Goal: Information Seeking & Learning: Check status

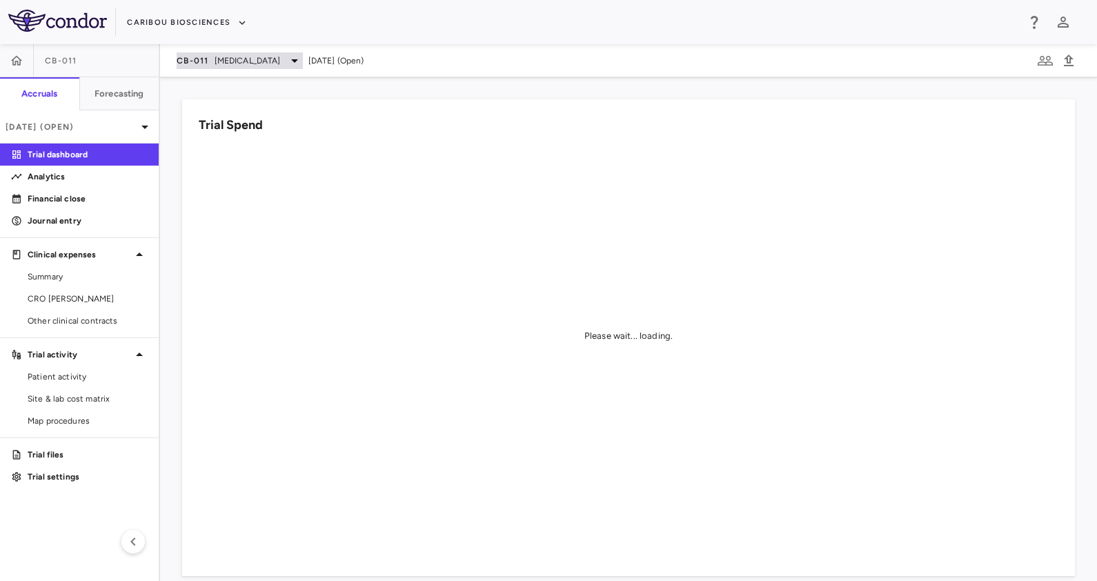
click at [226, 55] on span "[MEDICAL_DATA]" at bounding box center [248, 61] width 66 height 12
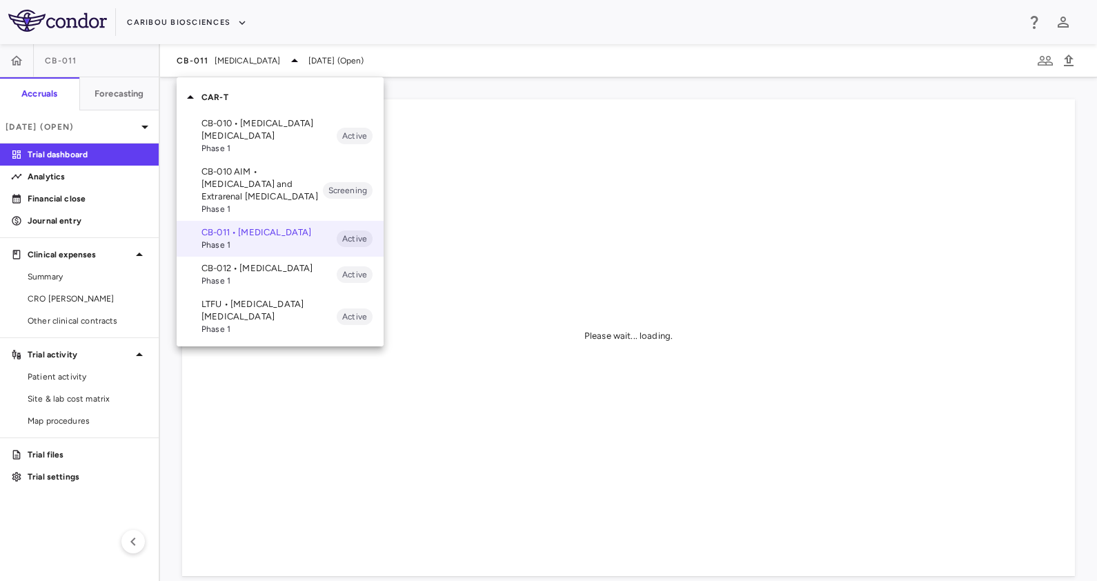
click at [241, 322] on p "LTFU • [MEDICAL_DATA] [MEDICAL_DATA]" at bounding box center [269, 310] width 135 height 25
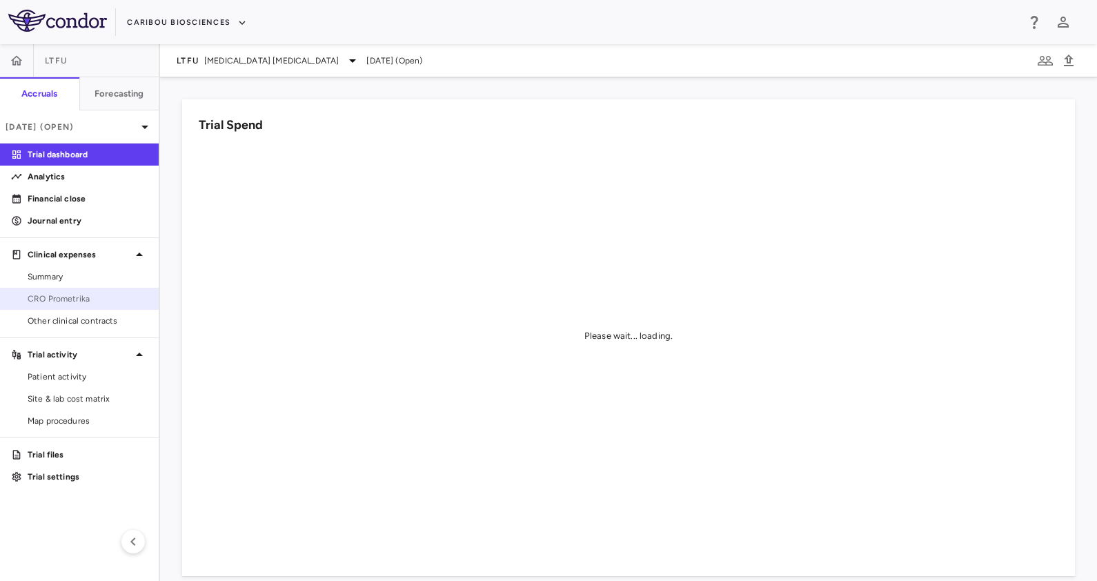
click at [57, 300] on span "CRO Prometrika" at bounding box center [88, 299] width 120 height 12
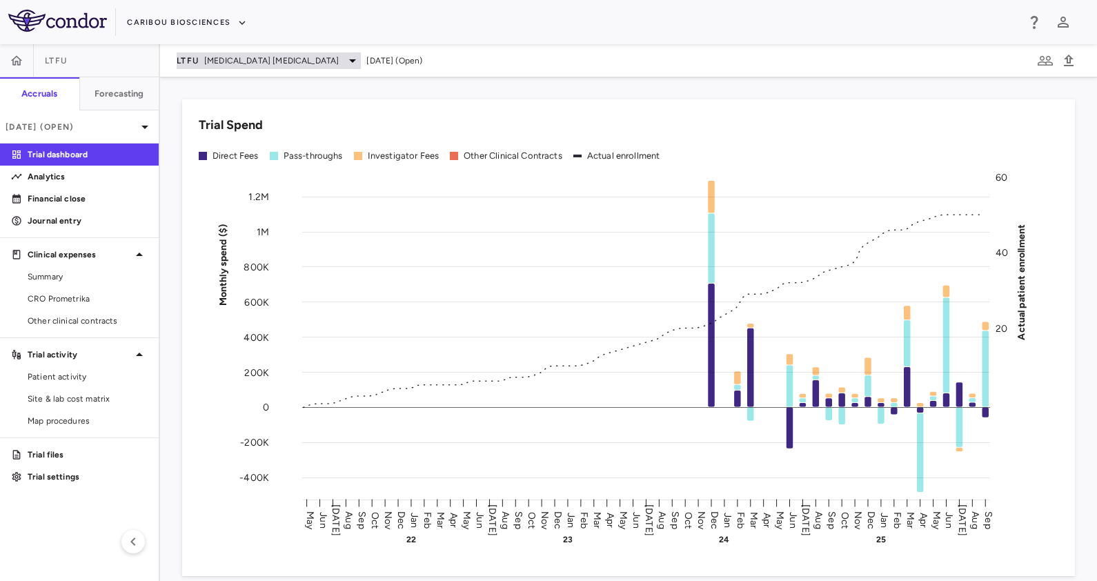
click at [224, 61] on span "[MEDICAL_DATA] [MEDICAL_DATA]" at bounding box center [271, 61] width 135 height 12
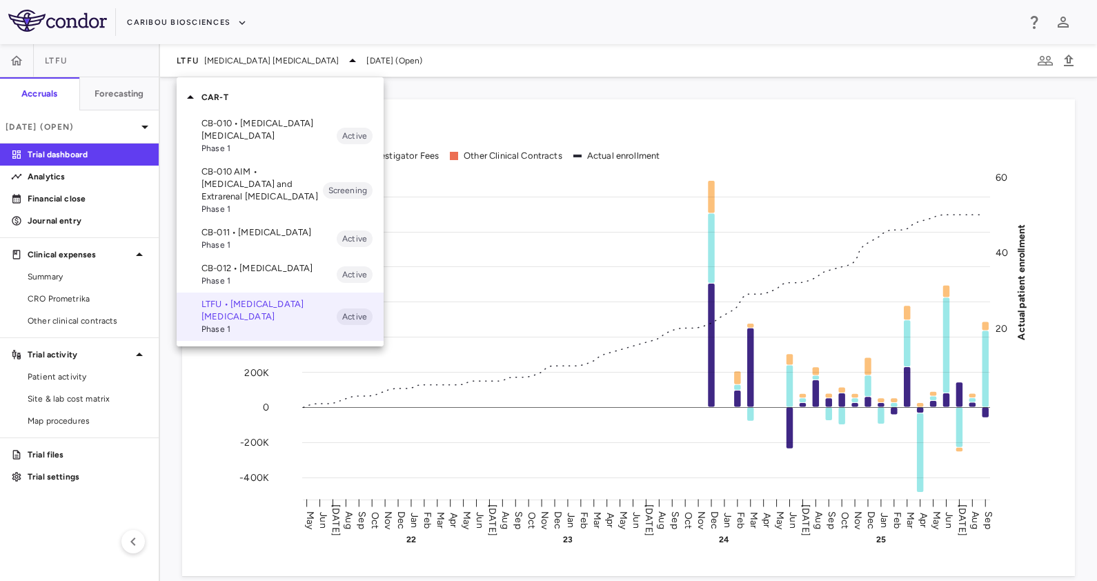
drag, startPoint x: 229, startPoint y: 121, endPoint x: 232, endPoint y: 130, distance: 8.7
click at [229, 122] on p "CB-010 • [MEDICAL_DATA] [MEDICAL_DATA]" at bounding box center [269, 129] width 135 height 25
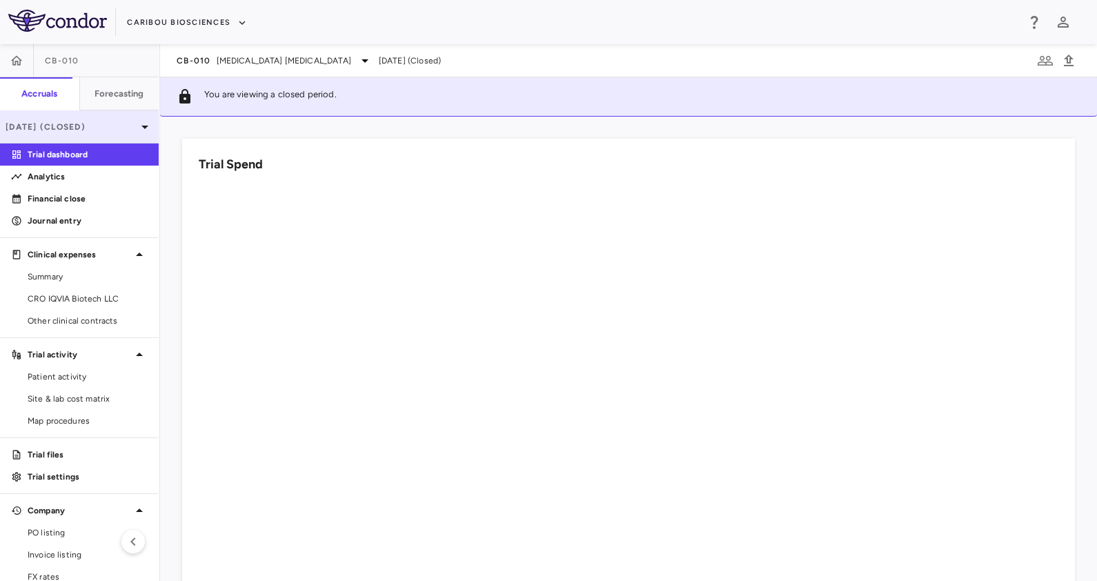
click at [62, 131] on p "[DATE] (Closed)" at bounding box center [71, 127] width 131 height 12
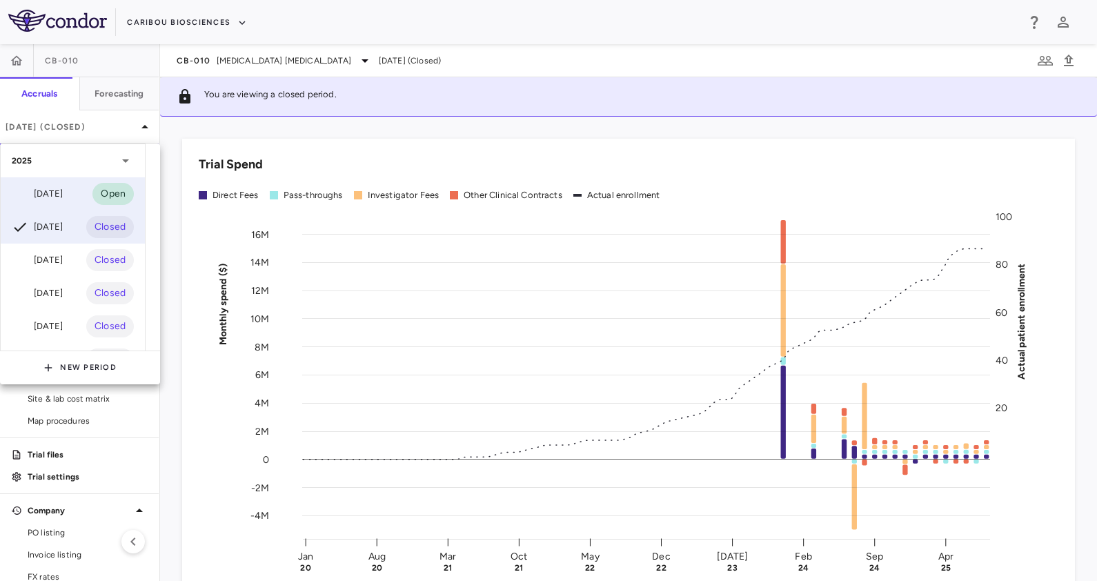
click at [61, 187] on div "[DATE]" at bounding box center [37, 194] width 51 height 17
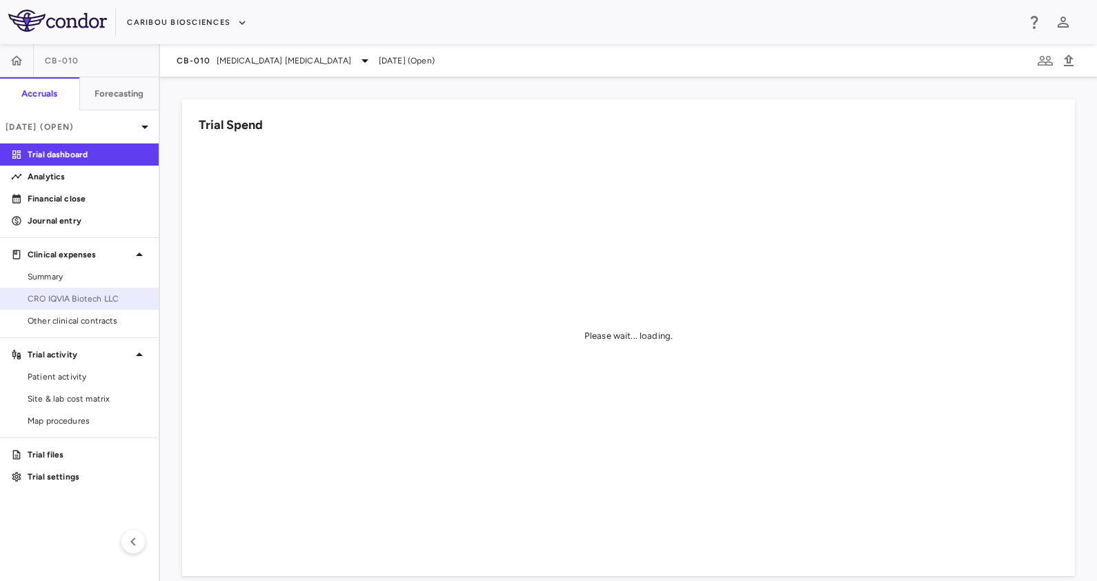
click at [93, 290] on link "CRO IQVIA Biotech LLC" at bounding box center [79, 298] width 159 height 21
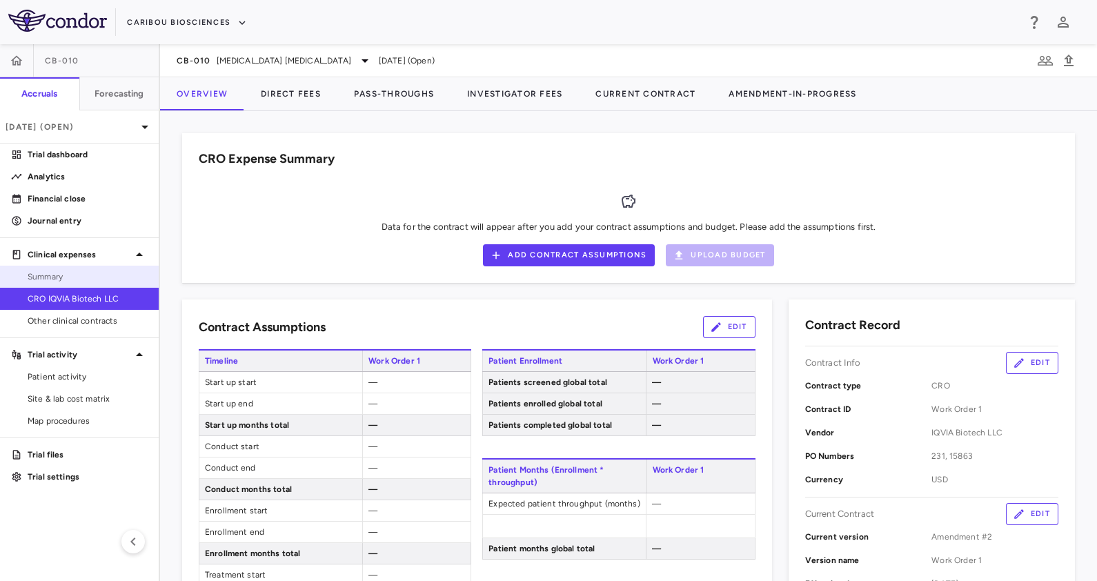
click at [92, 269] on link "Summary" at bounding box center [79, 276] width 159 height 21
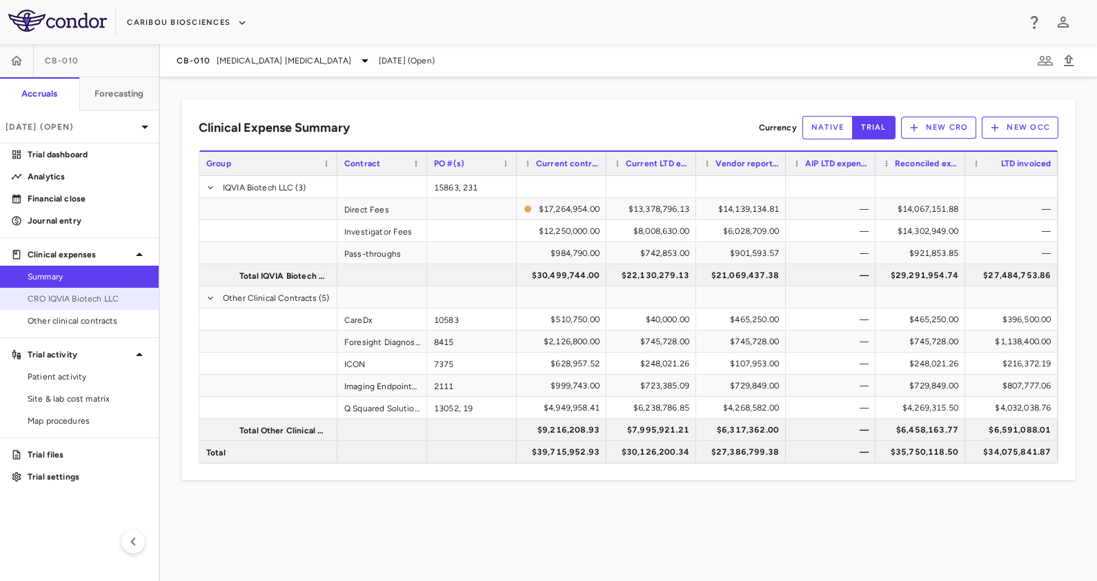
click at [90, 295] on span "CRO IQVIA Biotech LLC" at bounding box center [88, 299] width 120 height 12
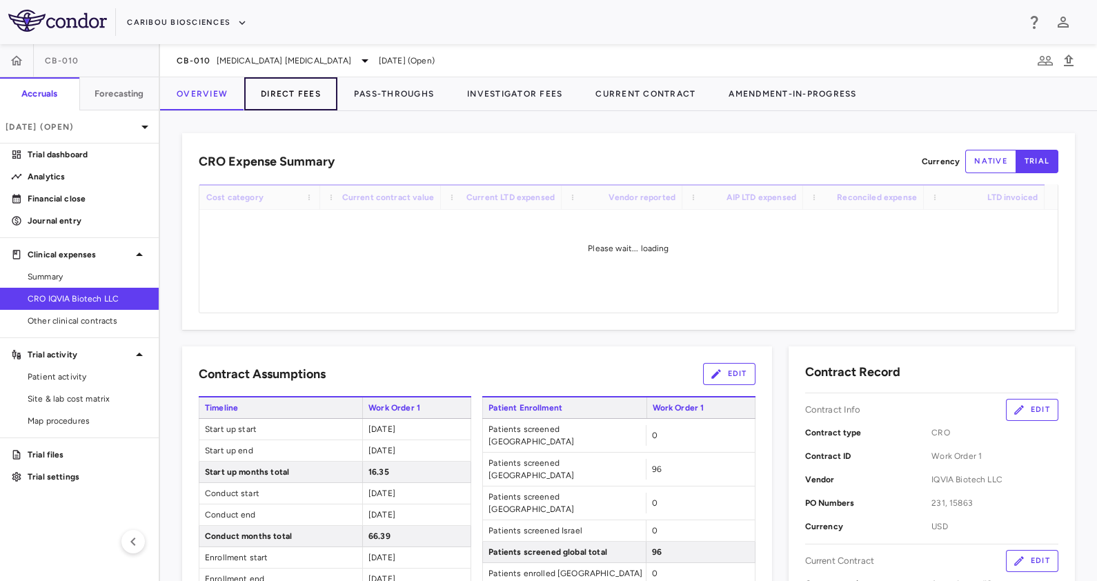
click at [296, 92] on button "Direct Fees" at bounding box center [290, 93] width 93 height 33
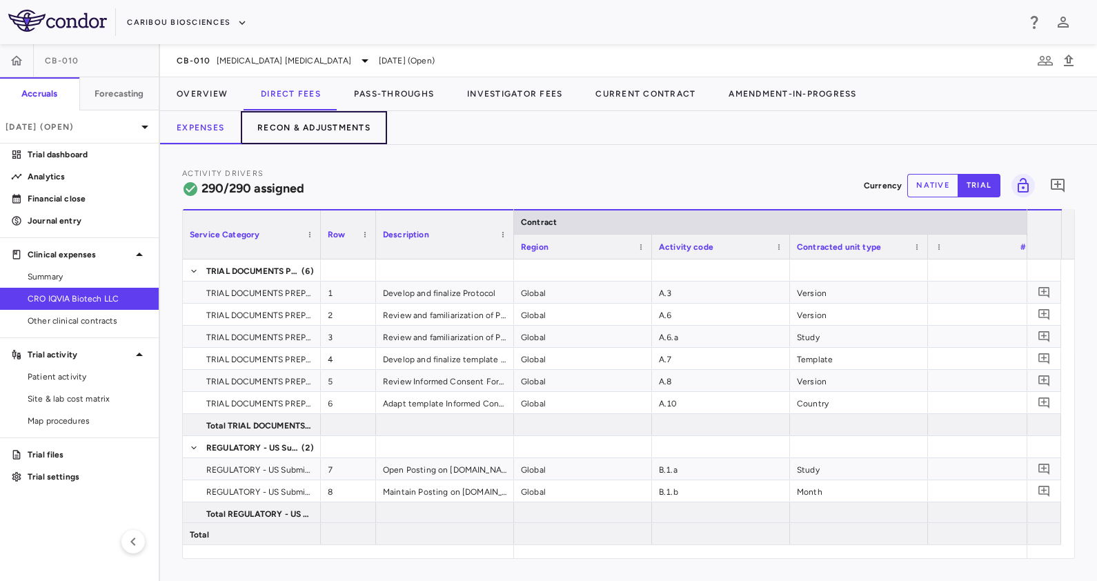
click at [302, 130] on button "Recon & Adjustments" at bounding box center [314, 127] width 146 height 33
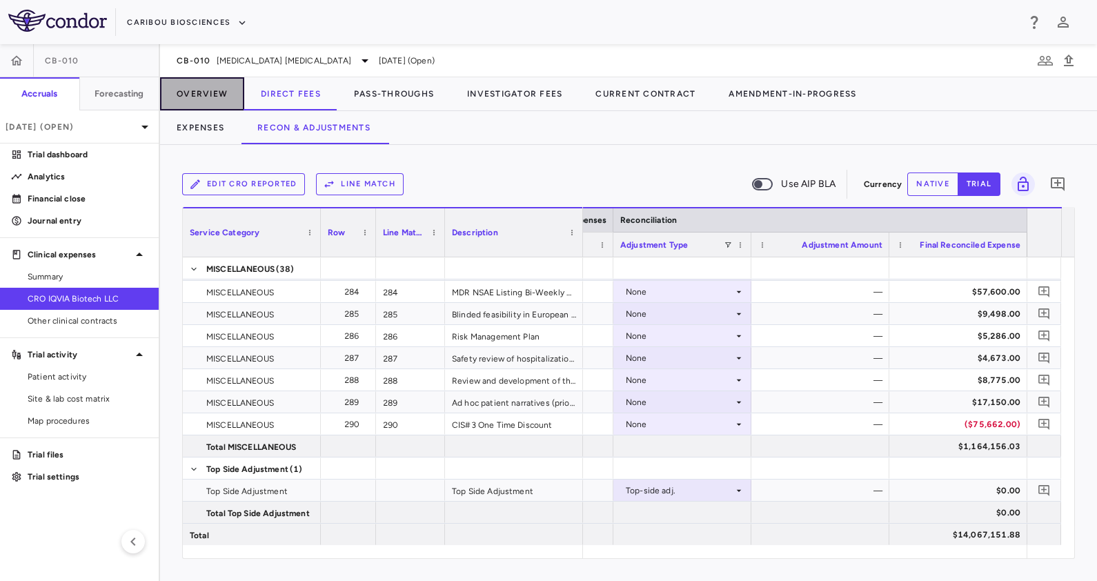
click at [214, 96] on button "Overview" at bounding box center [202, 93] width 84 height 33
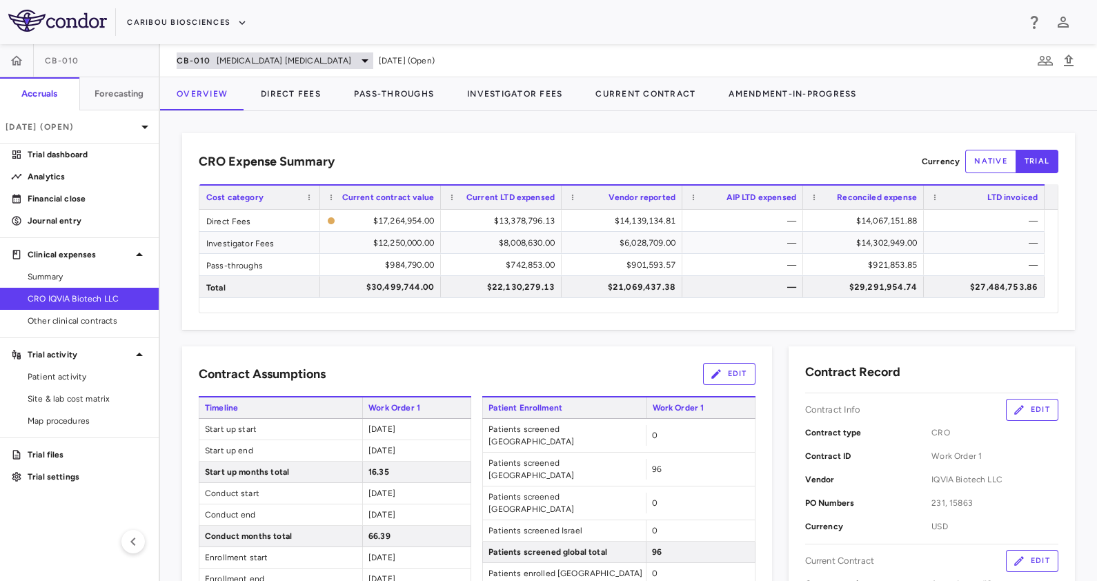
click at [223, 61] on span "[MEDICAL_DATA] [MEDICAL_DATA]" at bounding box center [284, 61] width 135 height 12
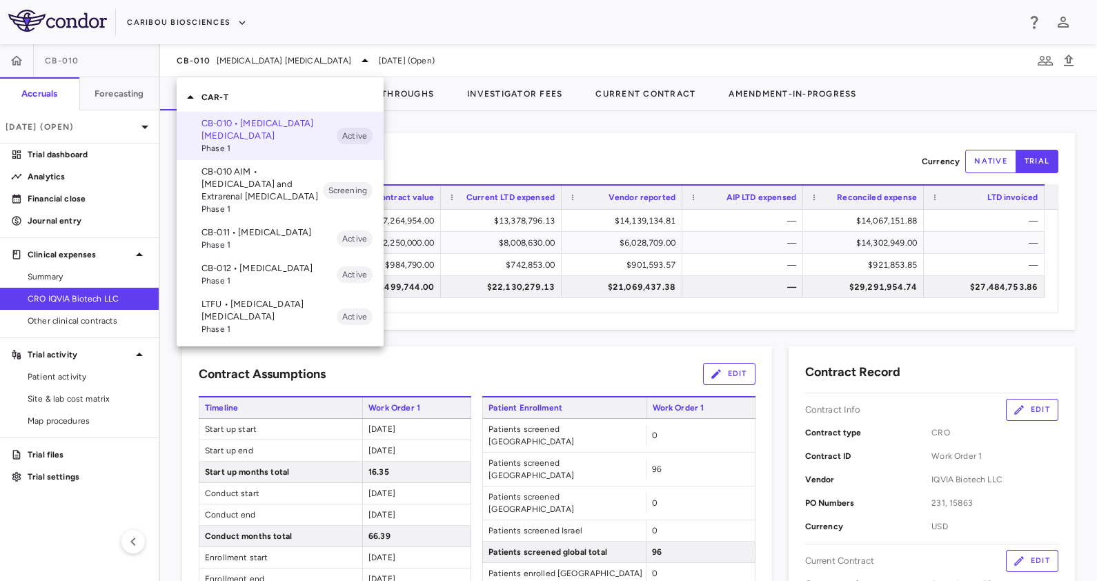
click at [69, 129] on div at bounding box center [548, 290] width 1097 height 581
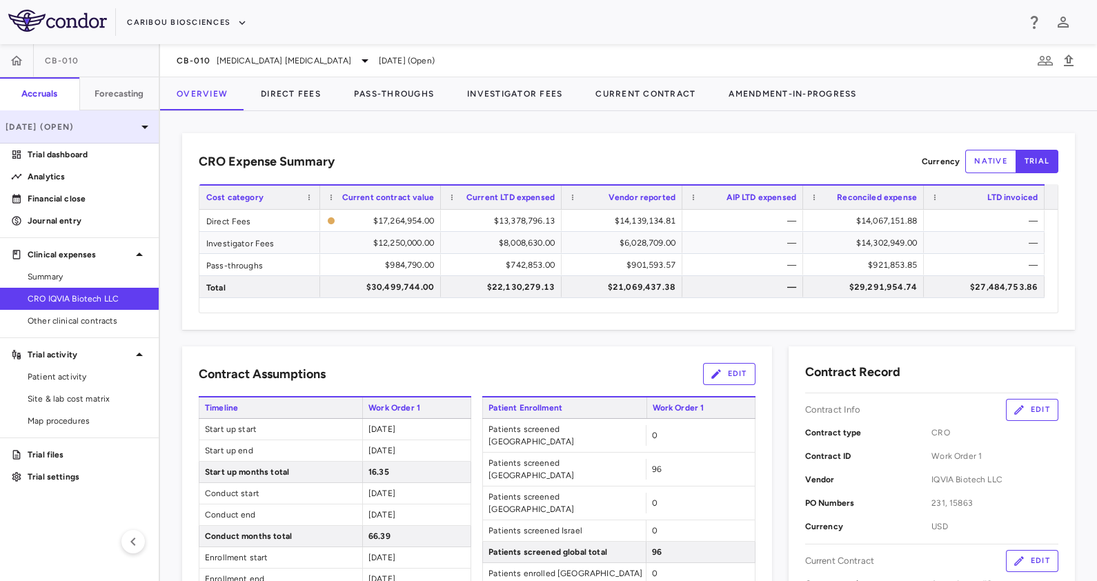
click at [69, 124] on p "[DATE] (Open)" at bounding box center [71, 127] width 131 height 12
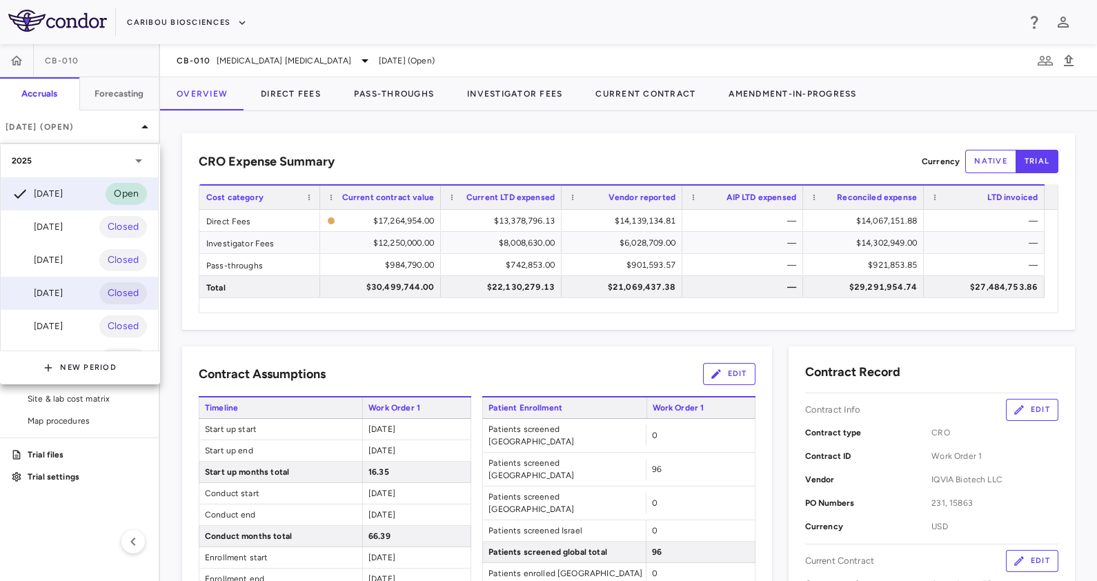
click at [52, 295] on div "[DATE]" at bounding box center [37, 293] width 51 height 17
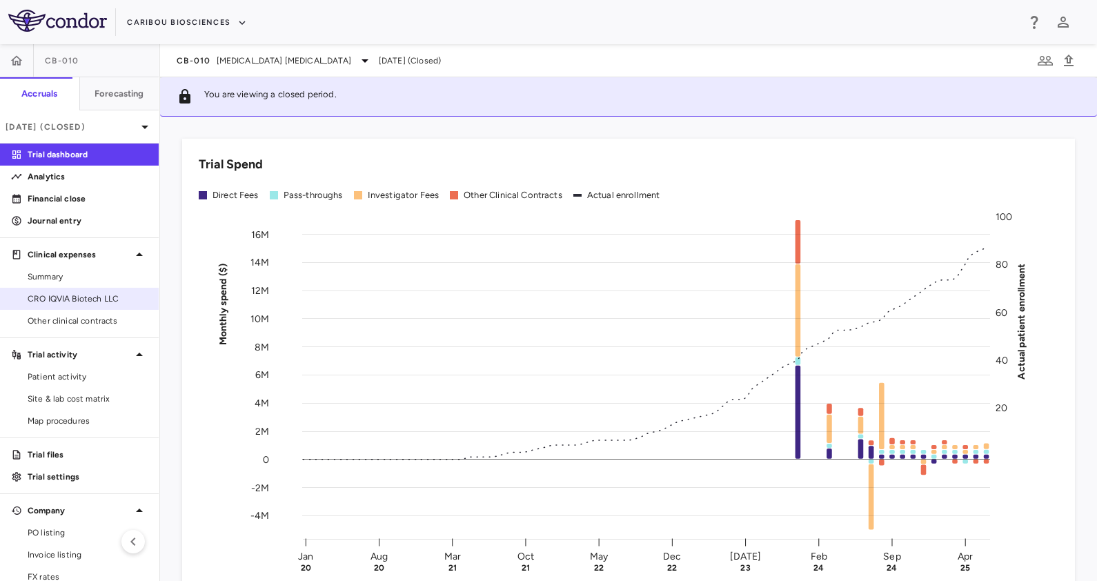
click at [86, 302] on span "CRO IQVIA Biotech LLC" at bounding box center [88, 299] width 120 height 12
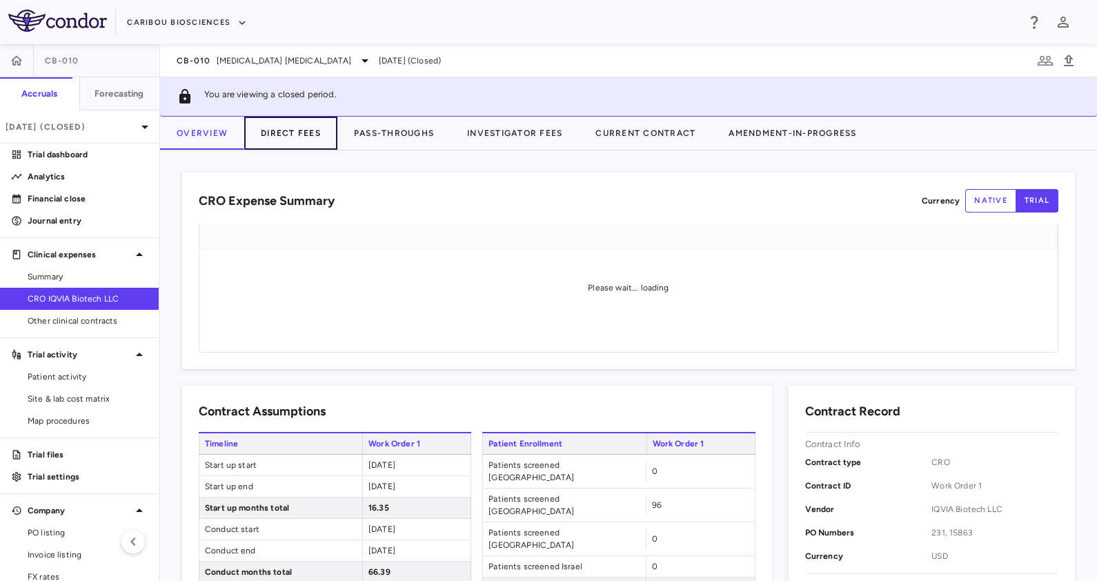
click at [261, 132] on button "Direct Fees" at bounding box center [290, 133] width 93 height 33
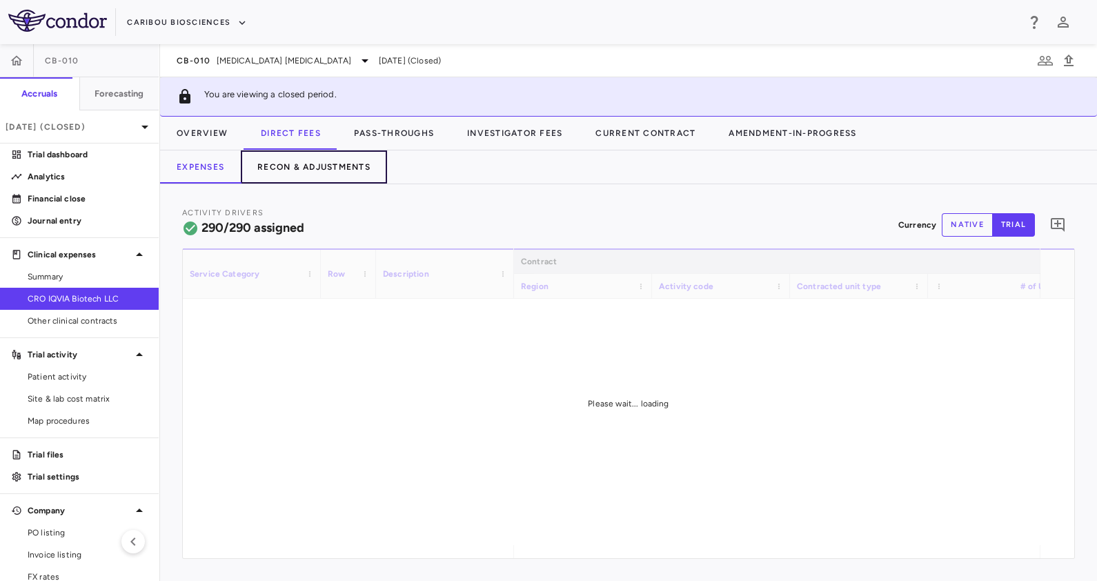
click at [304, 173] on button "Recon & Adjustments" at bounding box center [314, 166] width 146 height 33
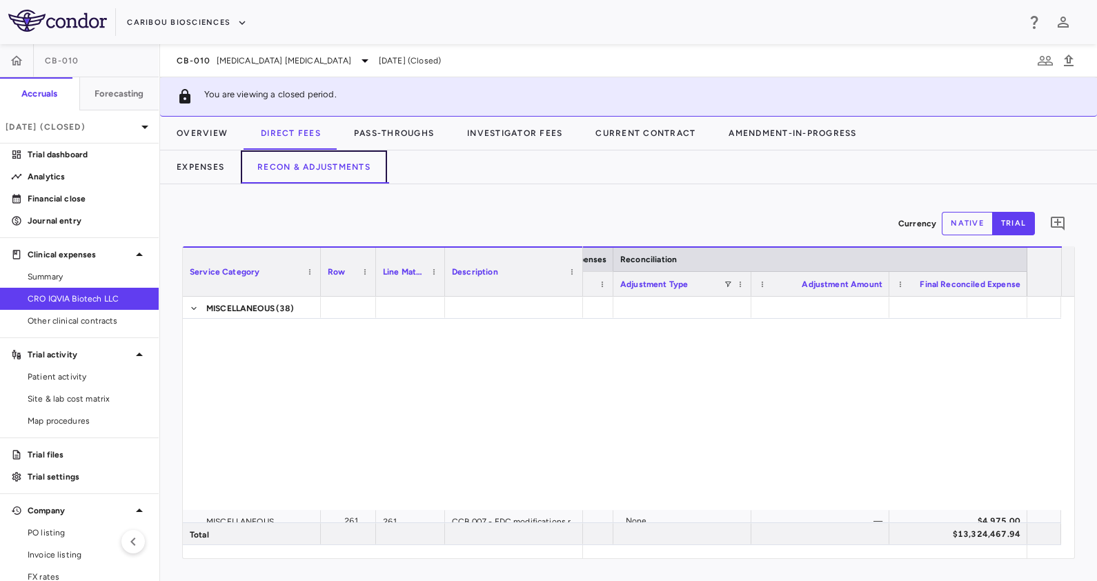
scroll to position [7348, 0]
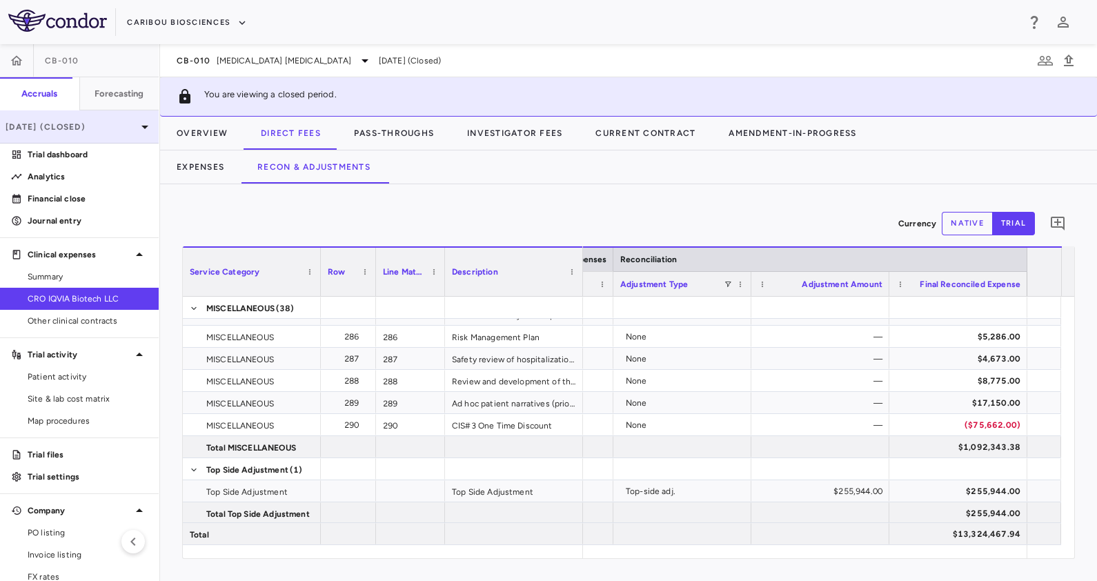
click at [90, 126] on p "[DATE] (Closed)" at bounding box center [71, 127] width 131 height 12
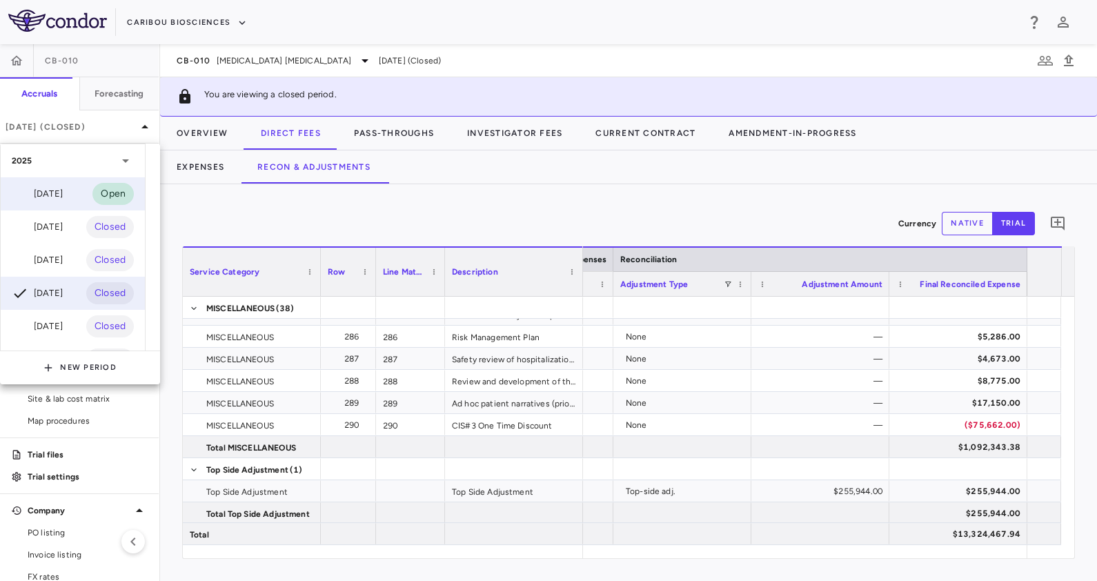
click at [51, 188] on div "[DATE]" at bounding box center [37, 194] width 51 height 17
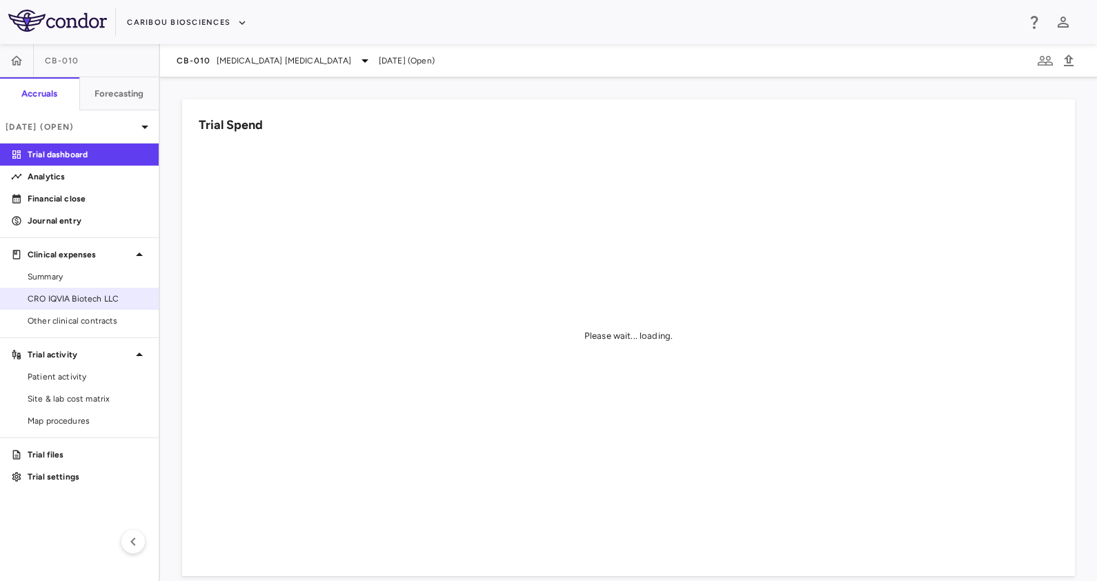
click at [90, 300] on span "CRO IQVIA Biotech LLC" at bounding box center [88, 299] width 120 height 12
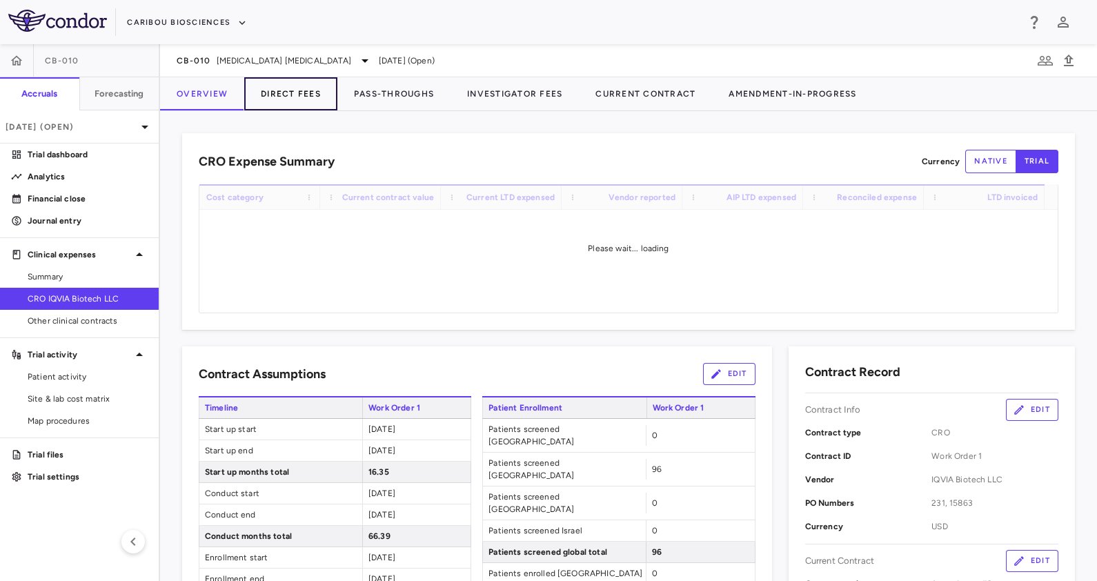
click at [292, 108] on button "Direct Fees" at bounding box center [290, 93] width 93 height 33
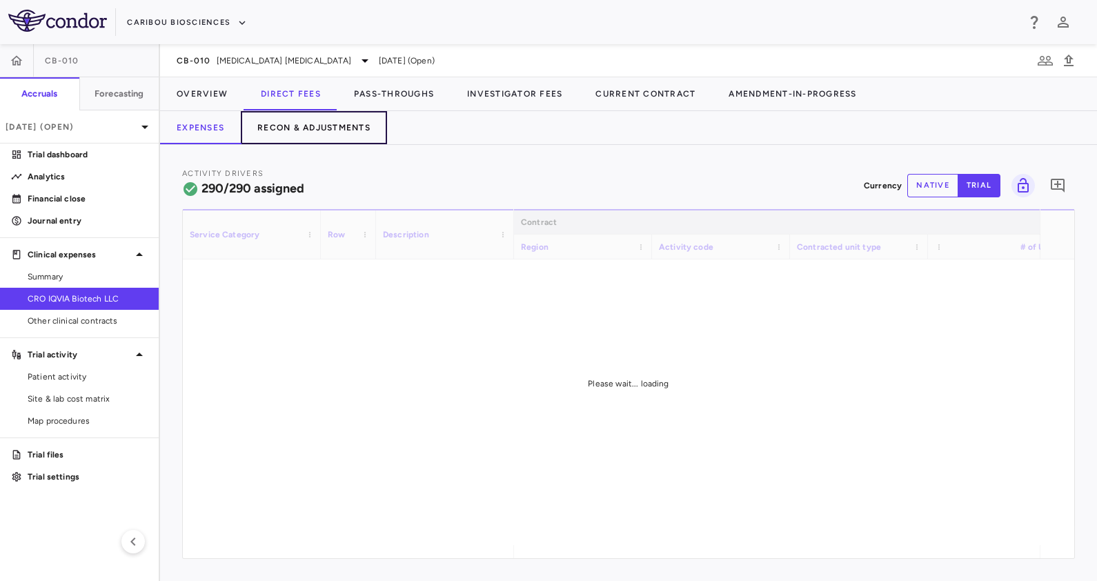
click at [300, 126] on button "Recon & Adjustments" at bounding box center [314, 127] width 146 height 33
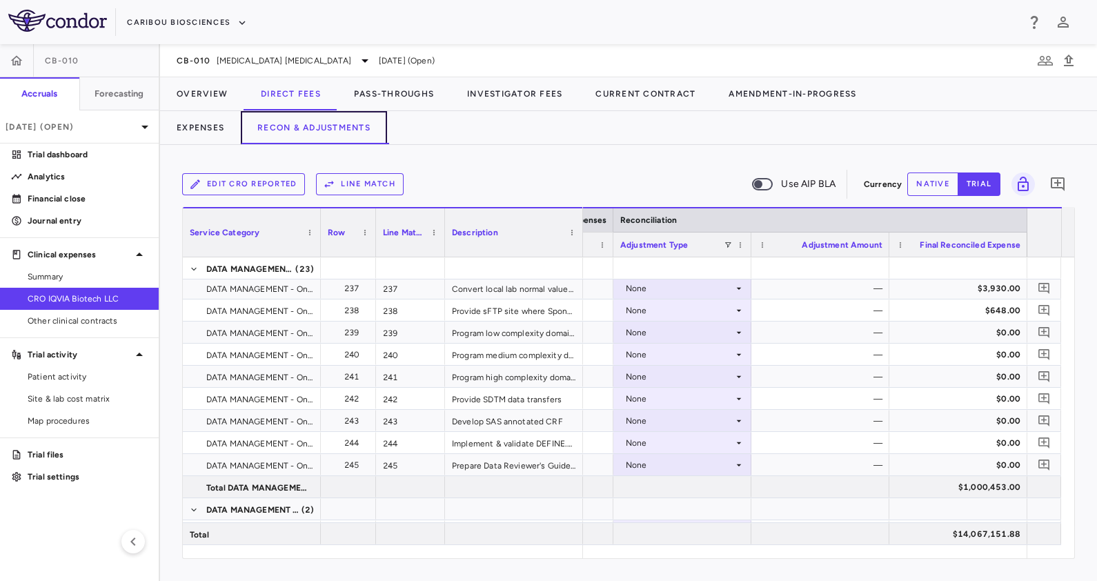
scroll to position [6483, 0]
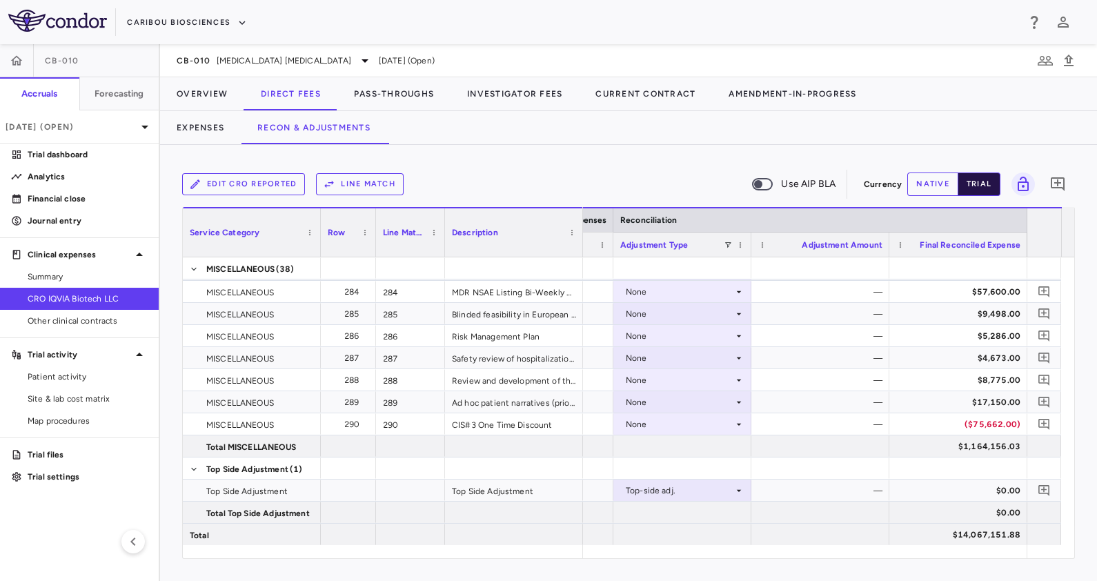
drag, startPoint x: 923, startPoint y: 179, endPoint x: 959, endPoint y: 195, distance: 39.2
click at [924, 179] on button "native" at bounding box center [933, 184] width 51 height 23
click at [863, 491] on div "$0.00" at bounding box center [823, 491] width 119 height 22
type input "******"
click at [866, 467] on div at bounding box center [821, 468] width 138 height 21
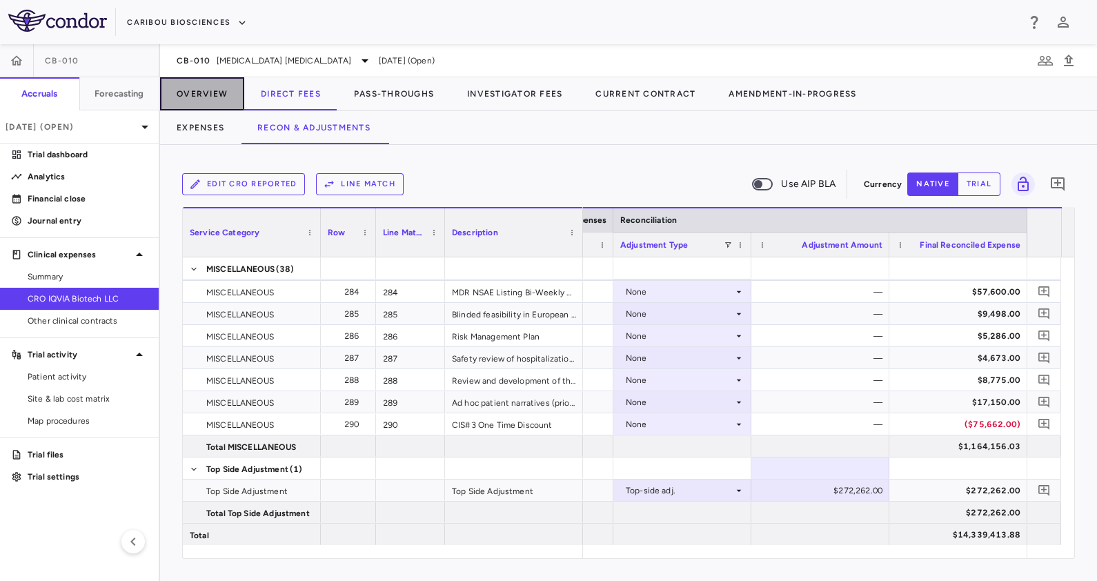
click at [192, 89] on button "Overview" at bounding box center [202, 93] width 84 height 33
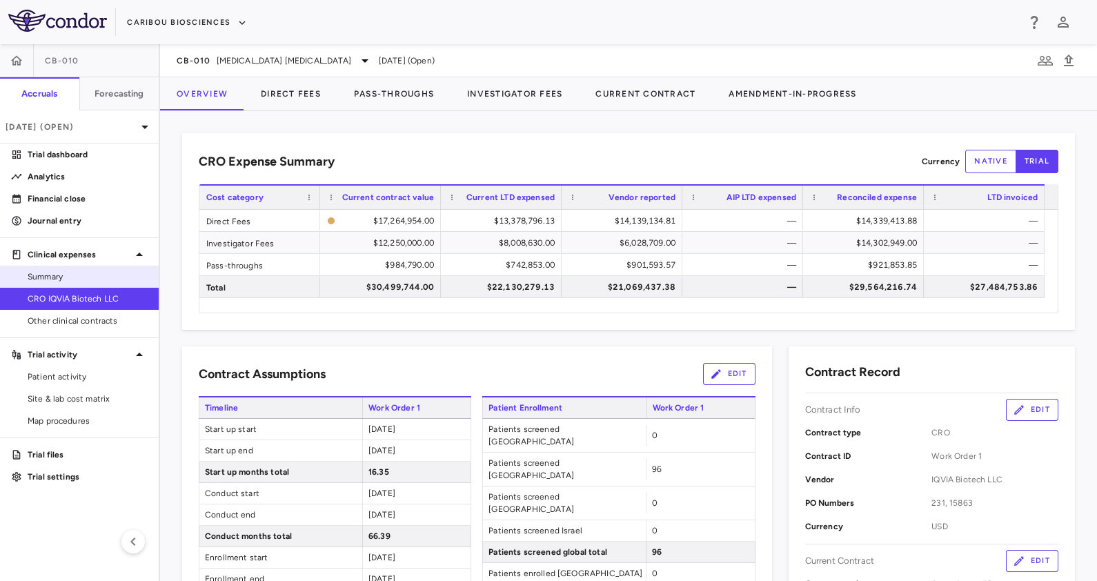
click at [81, 278] on span "Summary" at bounding box center [88, 277] width 120 height 12
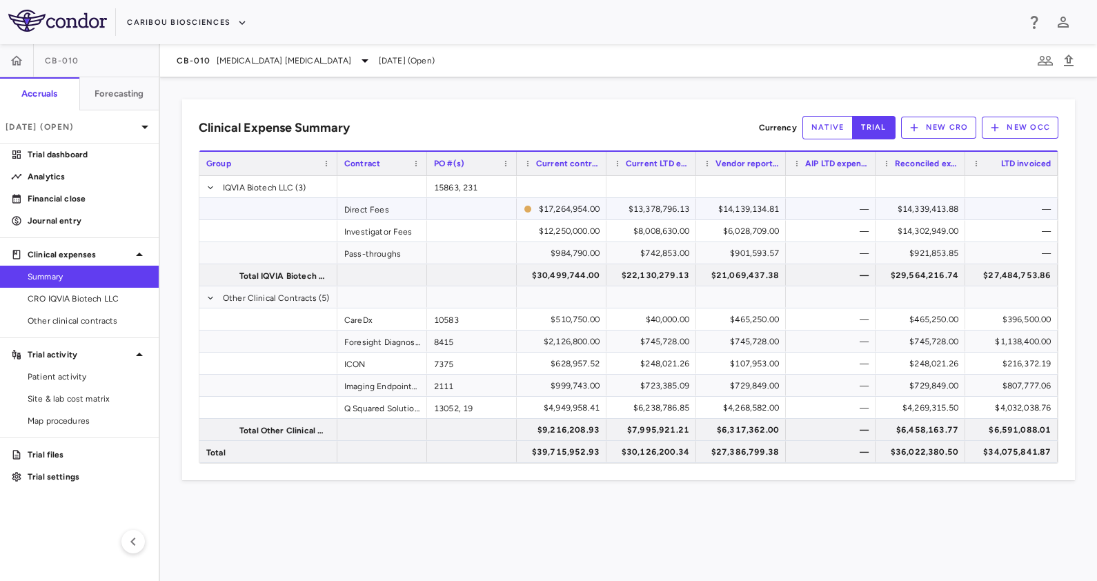
click at [952, 204] on div "$14,339,413.88" at bounding box center [923, 209] width 70 height 22
click at [235, 56] on span "[MEDICAL_DATA] [MEDICAL_DATA]" at bounding box center [284, 61] width 135 height 12
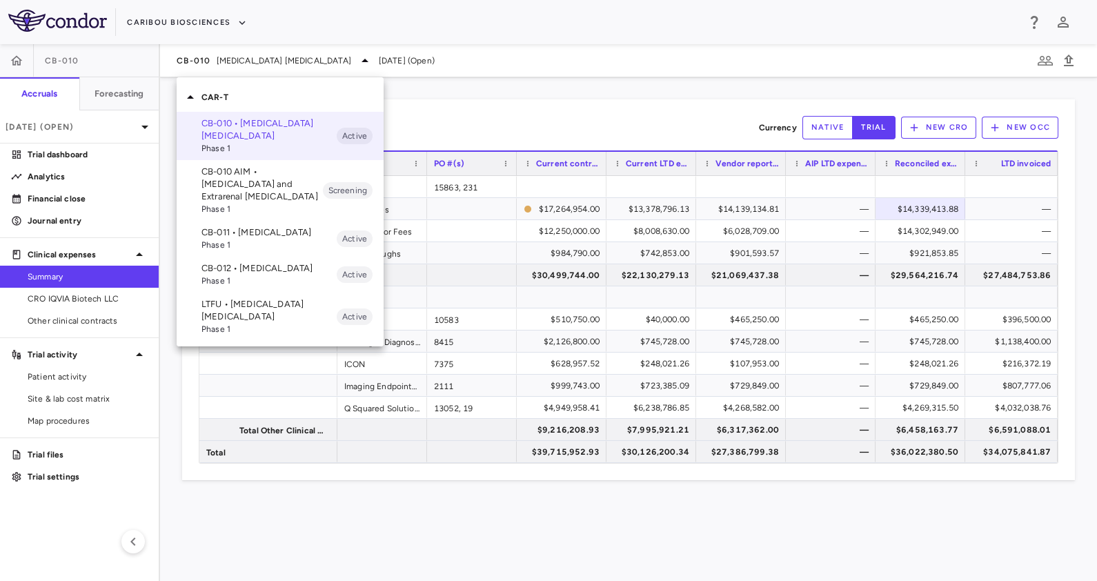
click at [238, 323] on p "LTFU • [MEDICAL_DATA] [MEDICAL_DATA]" at bounding box center [269, 310] width 135 height 25
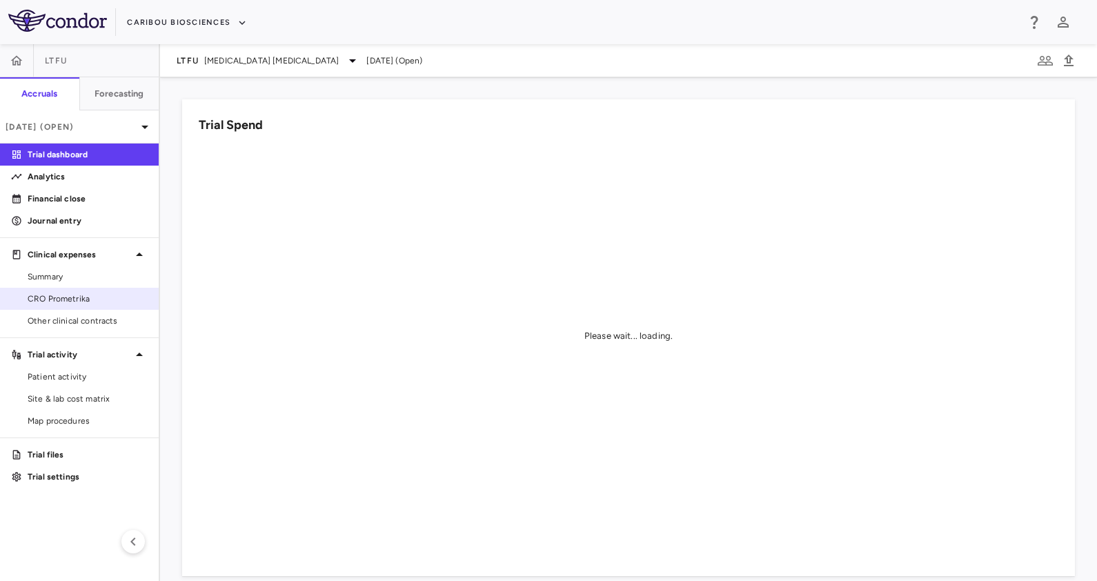
click at [87, 300] on span "CRO Prometrika" at bounding box center [88, 299] width 120 height 12
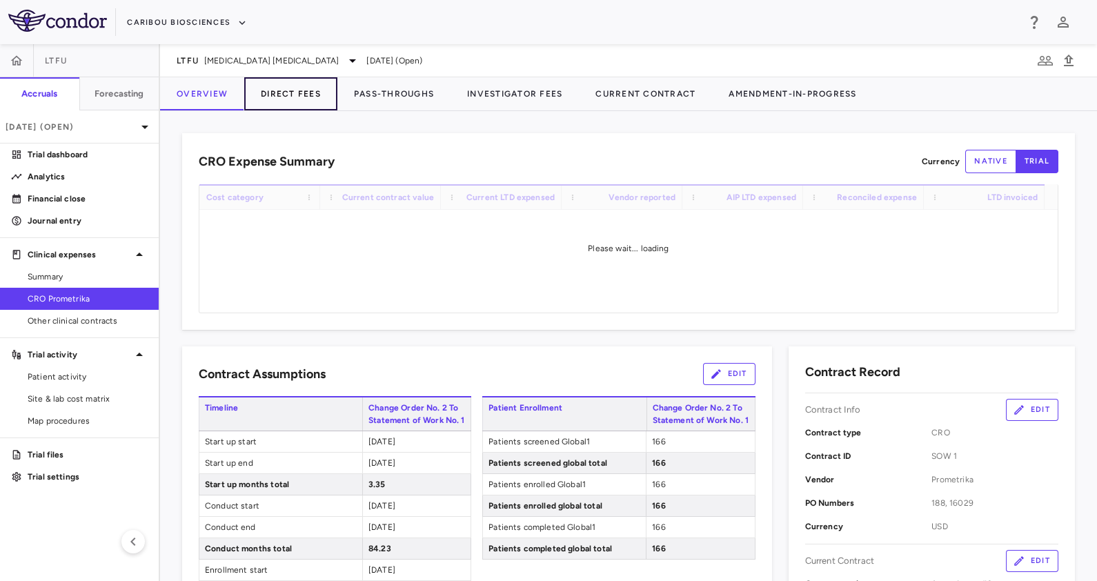
click at [293, 98] on button "Direct Fees" at bounding box center [290, 93] width 93 height 33
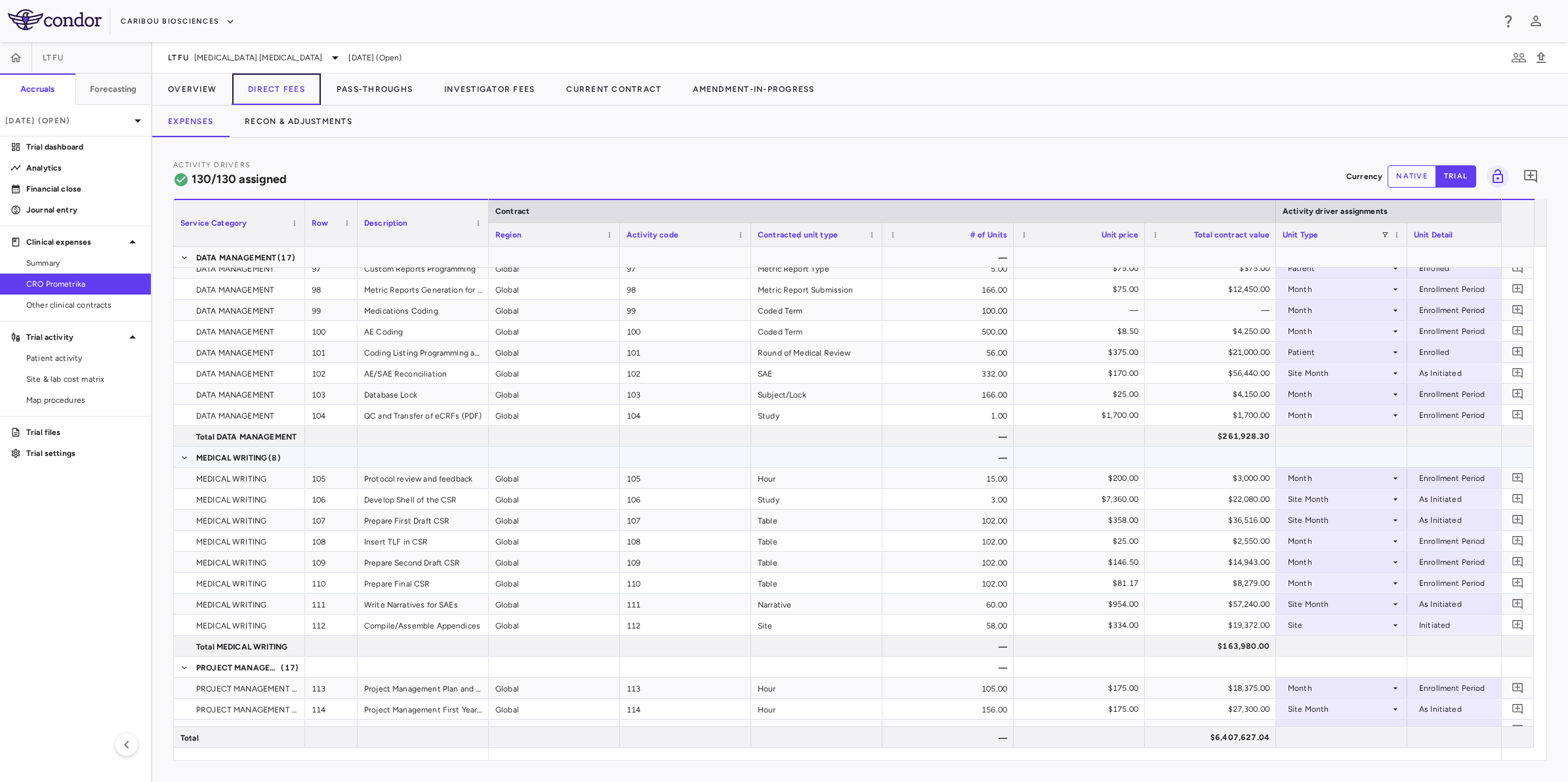
scroll to position [2377, 0]
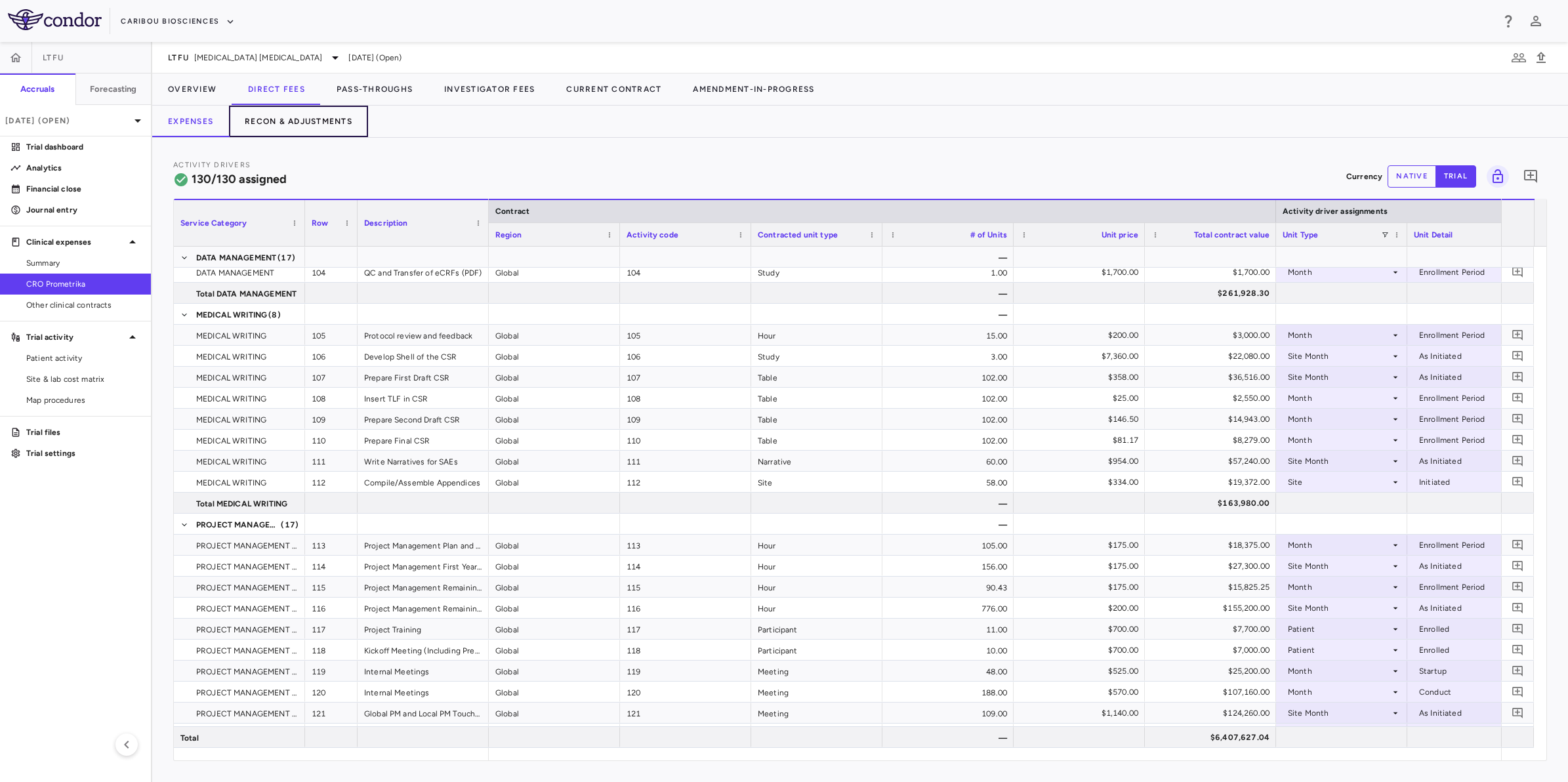
click at [277, 133] on button "Recon & Adjustments" at bounding box center [298, 121] width 139 height 31
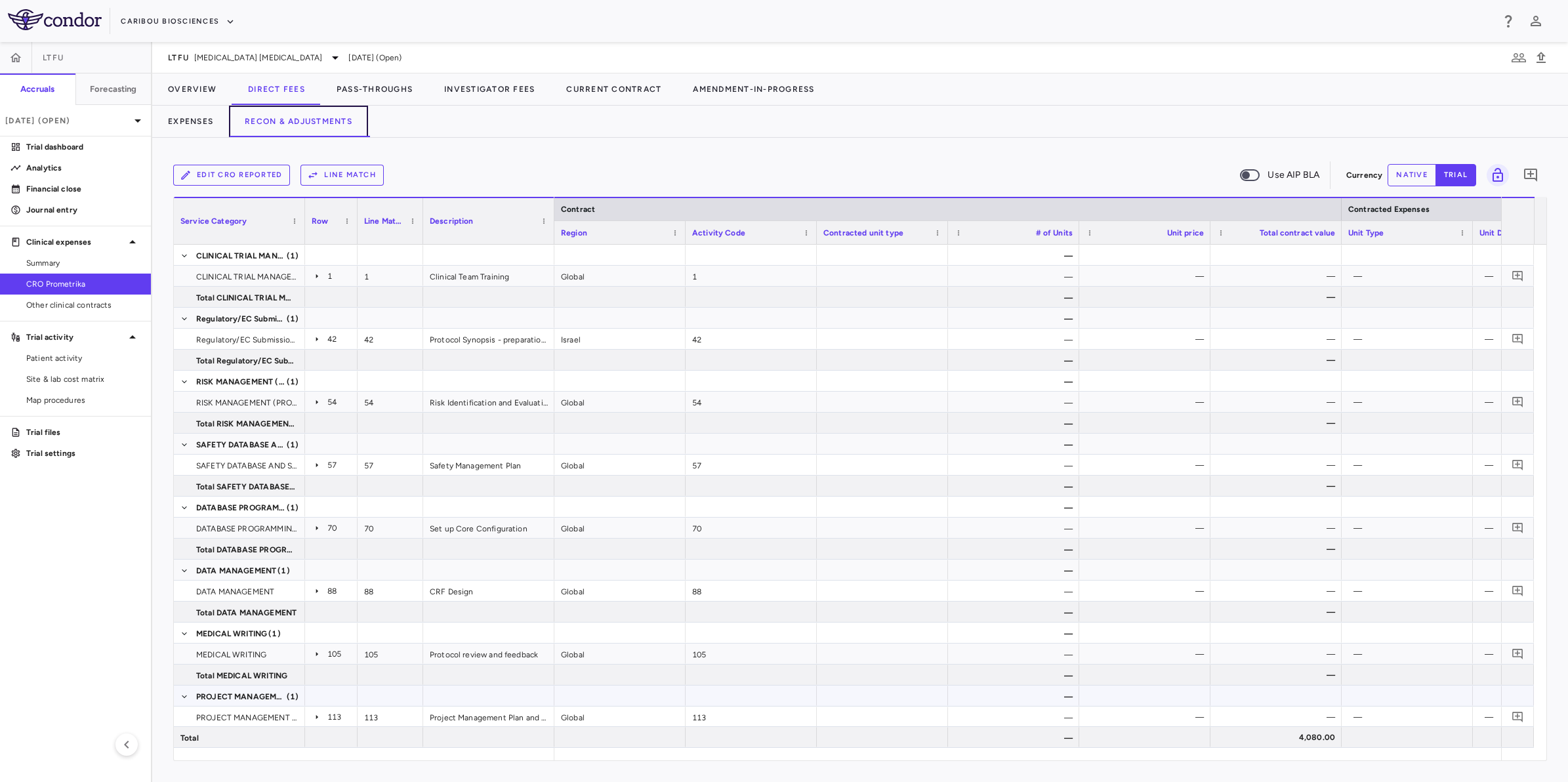
scroll to position [118, 0]
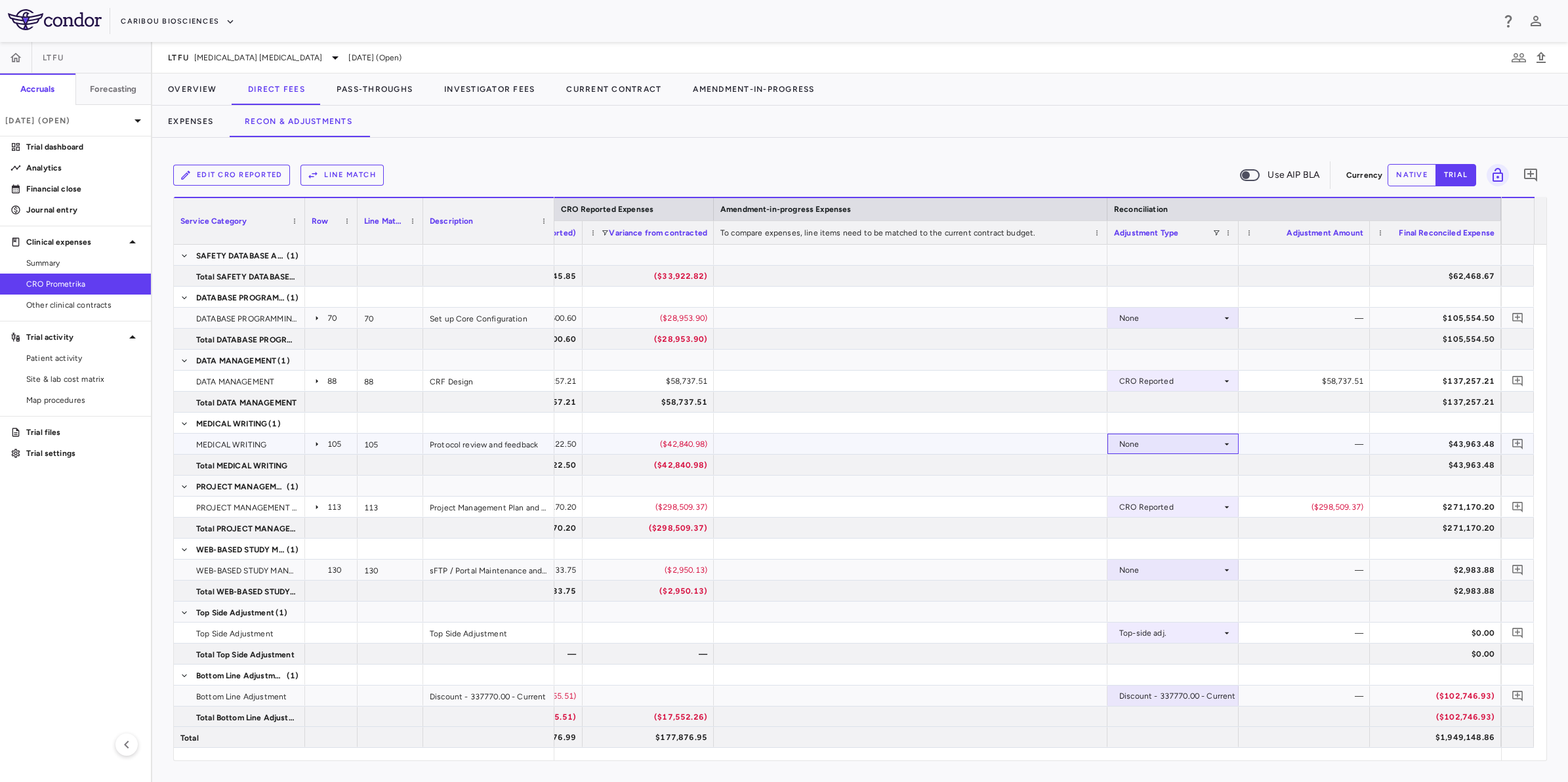
click at [1042, 444] on div "None" at bounding box center [1170, 444] width 103 height 21
click at [1042, 490] on div "CRO Reported" at bounding box center [1165, 489] width 63 height 11
click at [364, 84] on button "Pass-Throughs" at bounding box center [373, 88] width 107 height 31
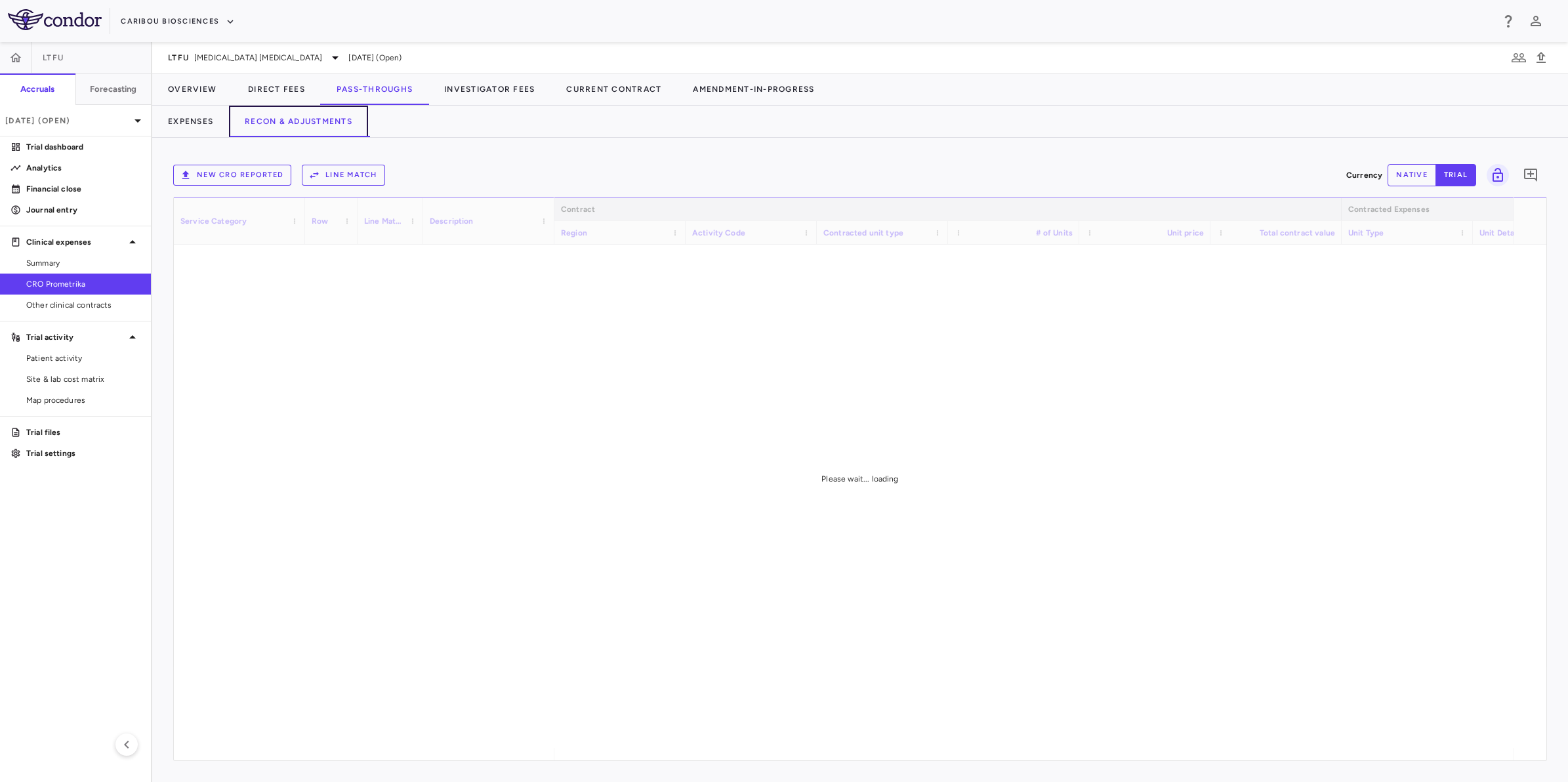
click at [292, 122] on button "Recon & Adjustments" at bounding box center [298, 121] width 139 height 31
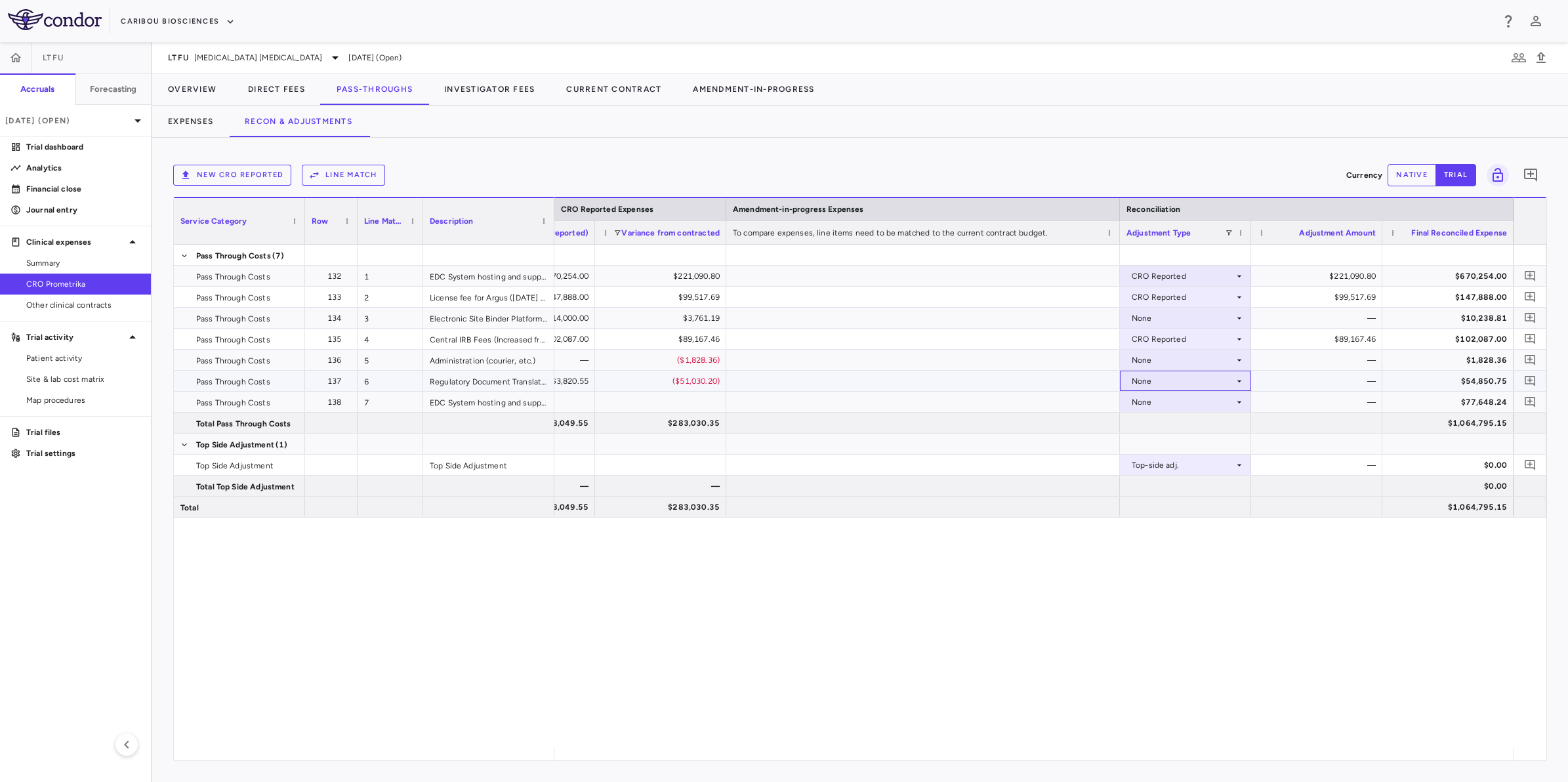
click at [1042, 384] on div "None" at bounding box center [1183, 381] width 103 height 21
click at [1042, 418] on li "CRO Reported" at bounding box center [1184, 426] width 130 height 20
click at [187, 89] on button "Overview" at bounding box center [192, 88] width 80 height 31
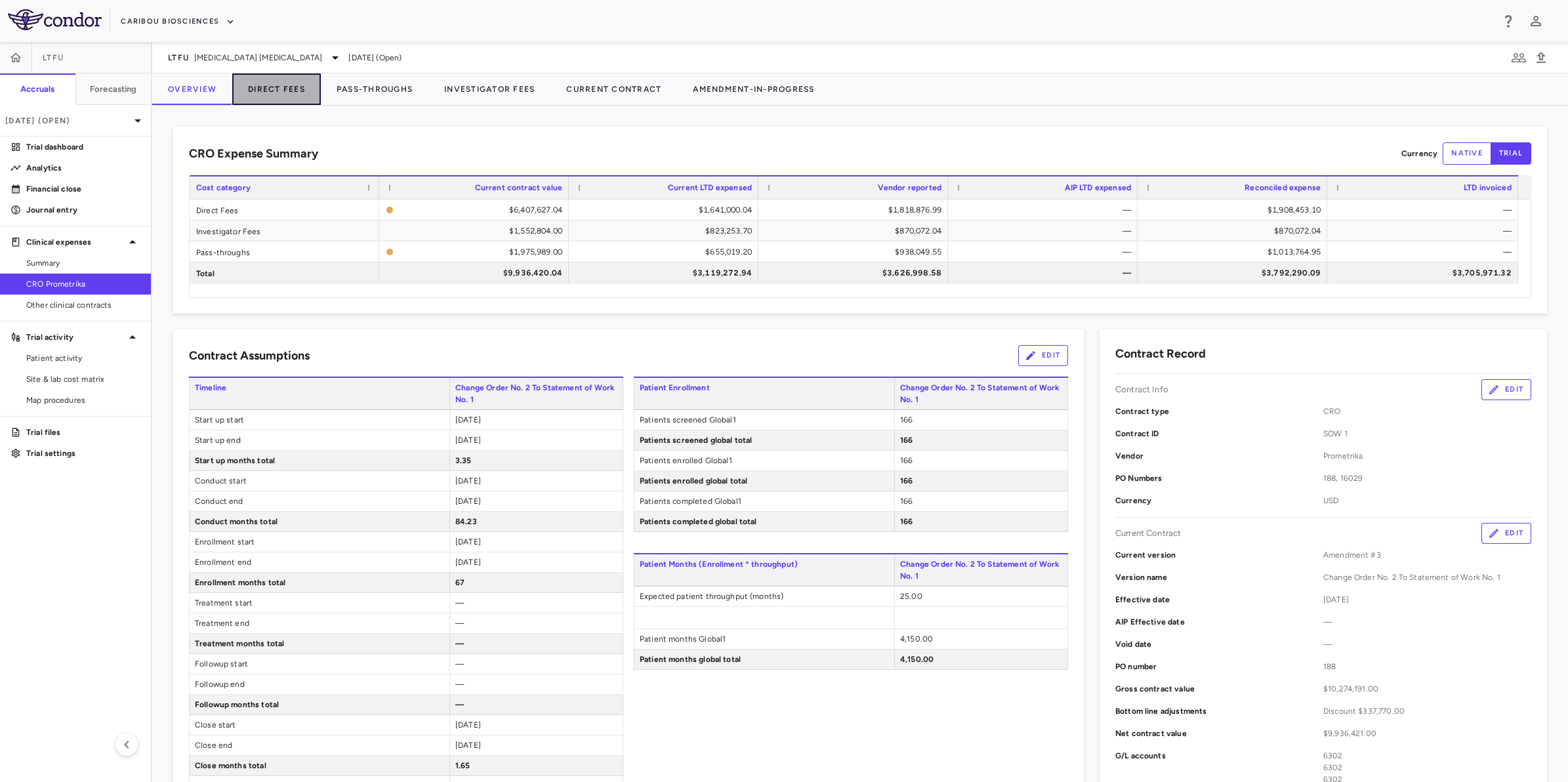
click at [284, 84] on button "Direct Fees" at bounding box center [276, 88] width 88 height 31
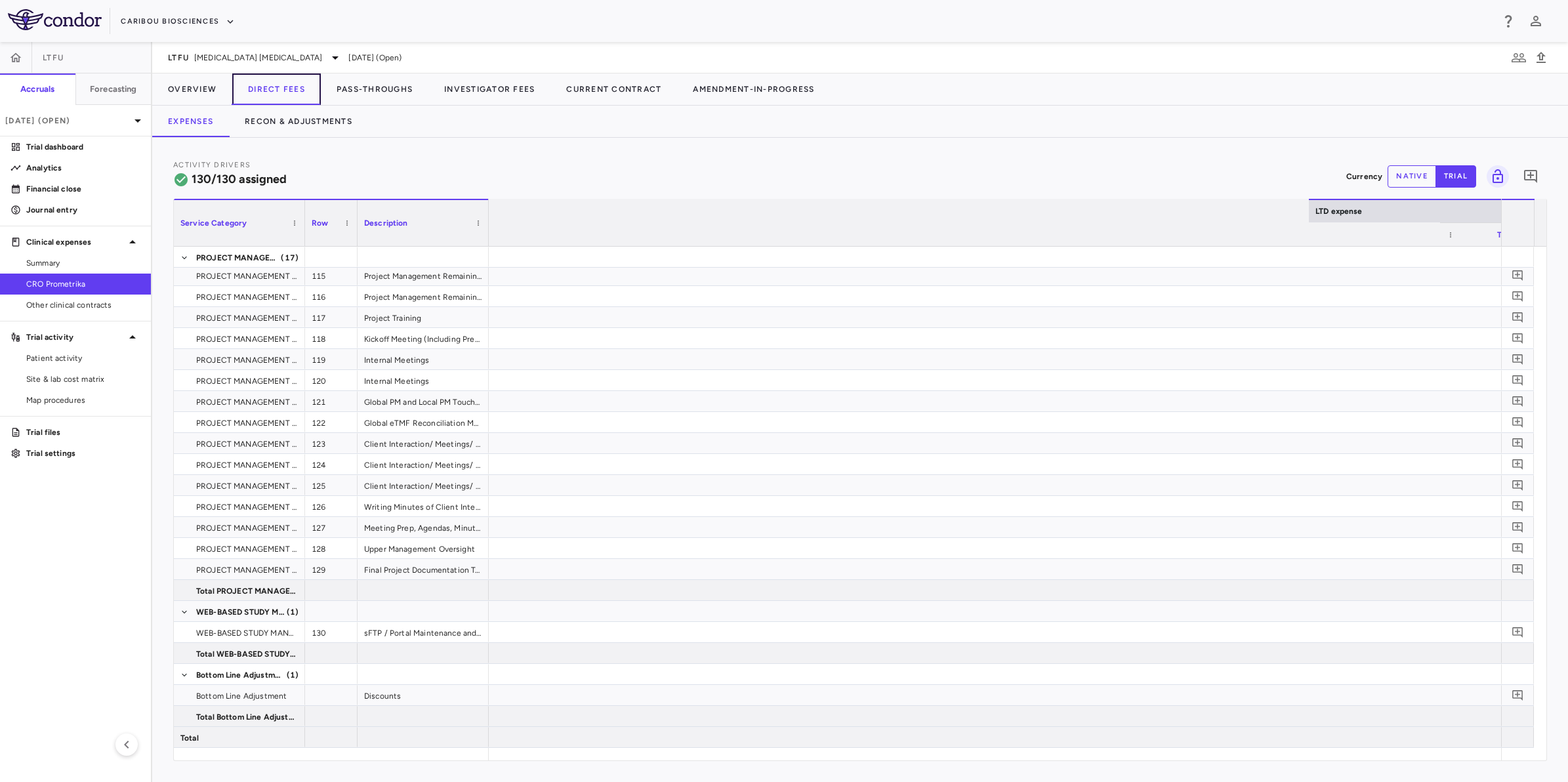
scroll to position [0, 2538]
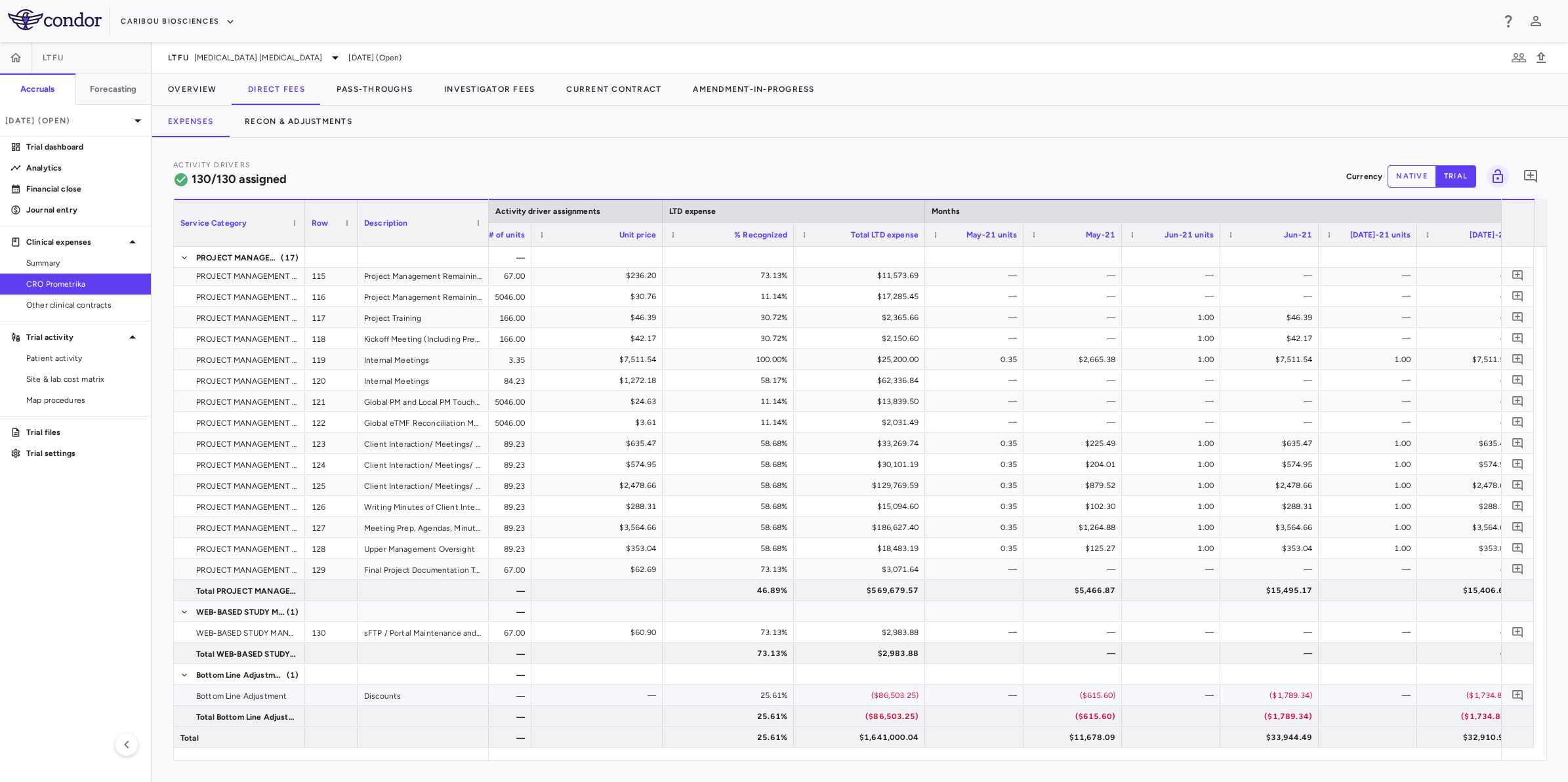
click at [844, 551] on div "($86,503.25)" at bounding box center [862, 696] width 113 height 21
click at [297, 124] on button "Recon & Adjustments" at bounding box center [298, 121] width 139 height 31
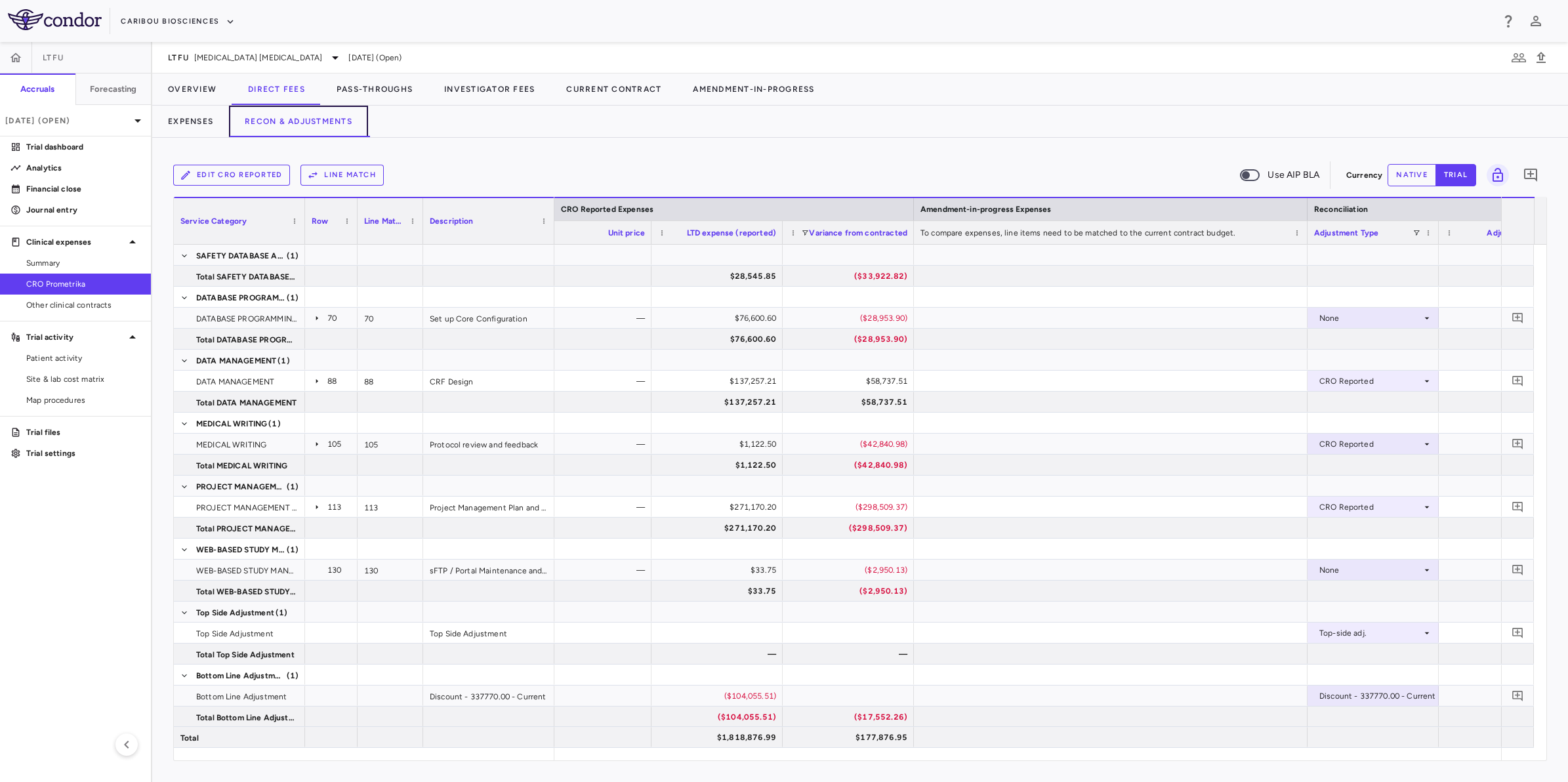
scroll to position [0, 2300]
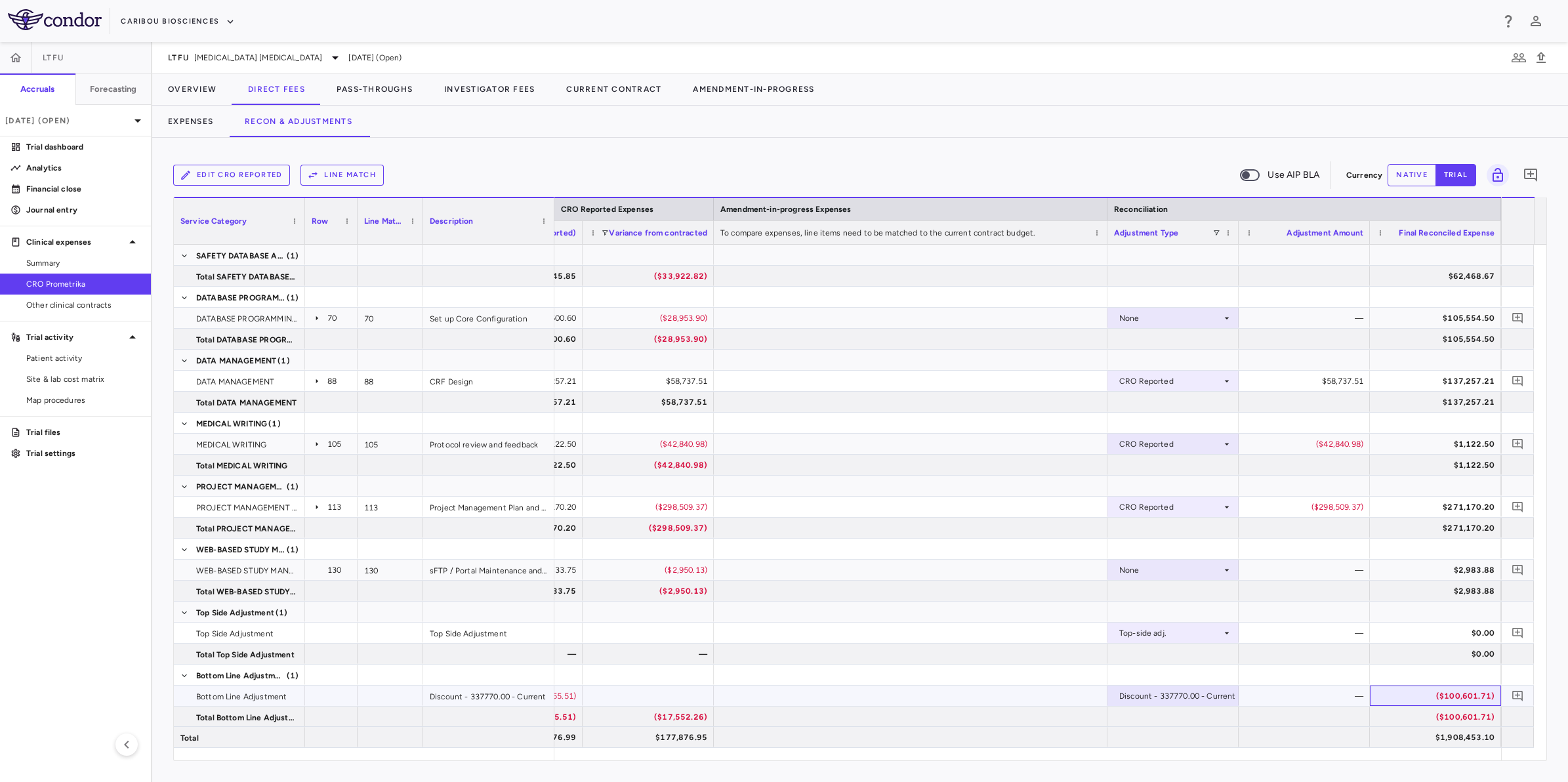
click at [1042, 551] on div "($100,601.71)" at bounding box center [1438, 696] width 113 height 21
click at [201, 87] on button "Overview" at bounding box center [192, 88] width 80 height 31
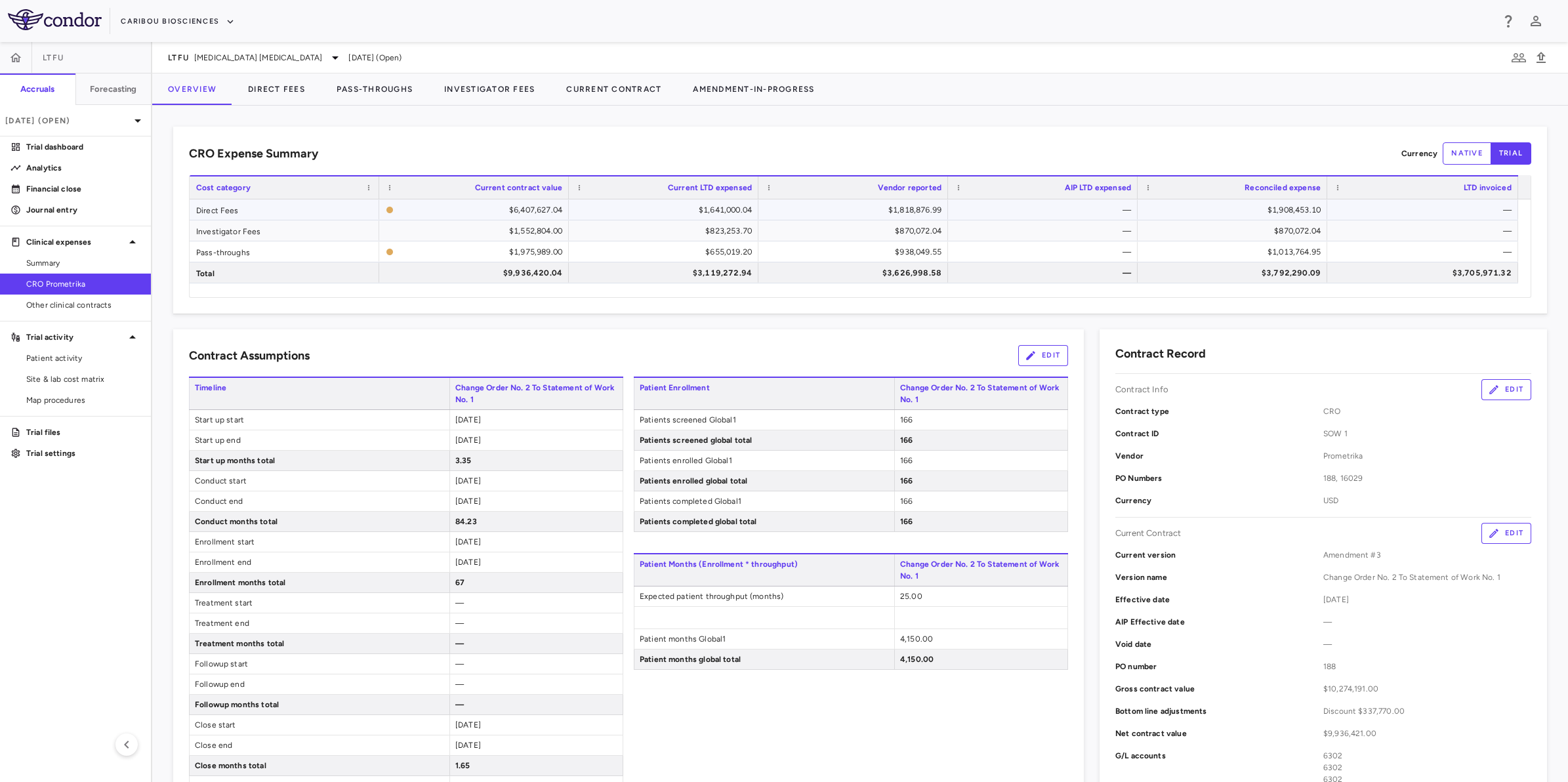
click at [1042, 208] on div "$1,908,453.10" at bounding box center [1234, 210] width 171 height 21
click at [1042, 223] on div "$870,072.04" at bounding box center [1234, 231] width 171 height 21
click at [1042, 251] on div "$1,013,764.95" at bounding box center [1234, 252] width 171 height 21
click at [103, 207] on p "Journal entry" at bounding box center [84, 210] width 114 height 11
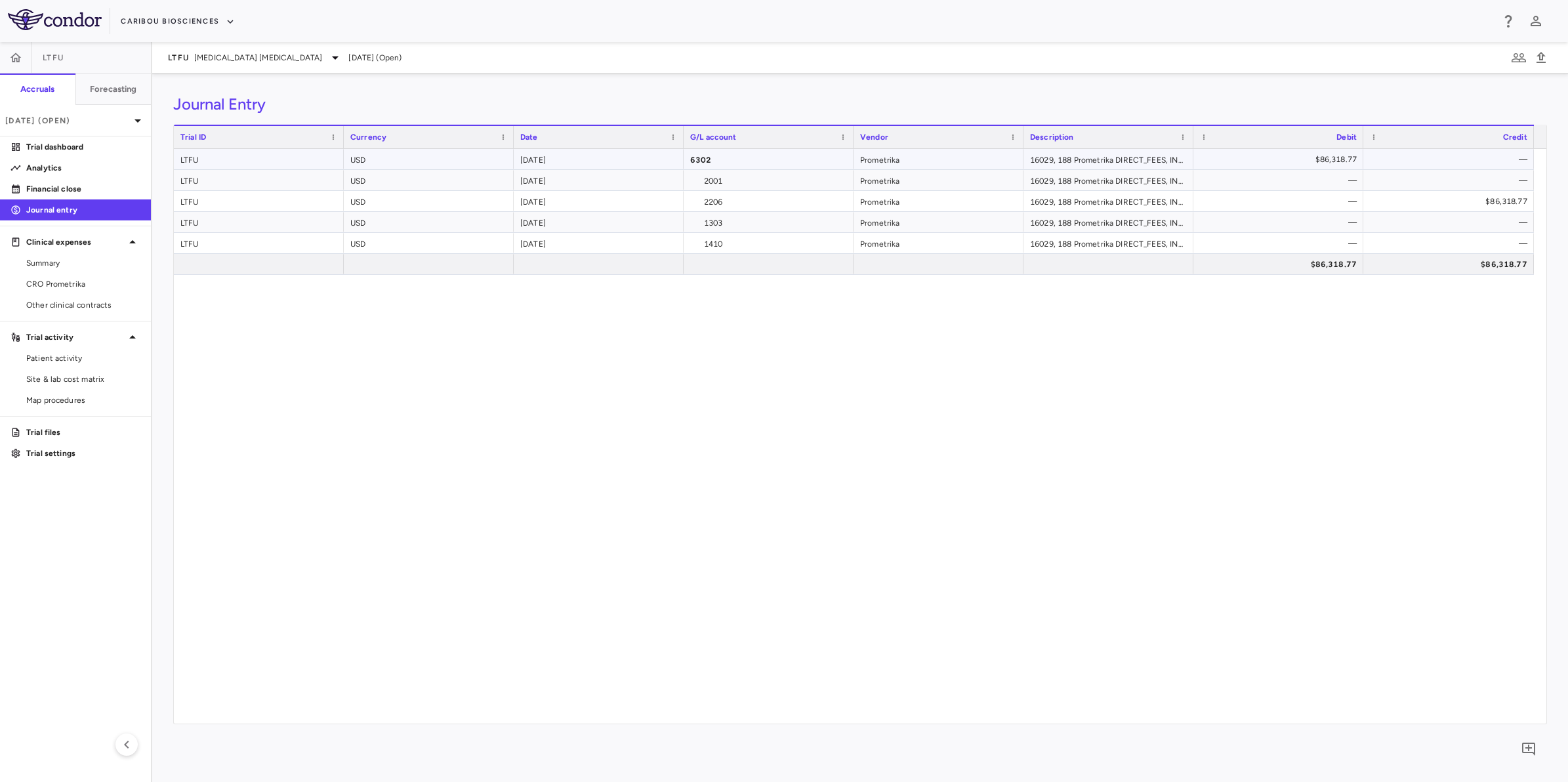
click at [1042, 158] on div "$86,318.77" at bounding box center [1280, 160] width 151 height 21
